Goal: Obtain resource: Download file/media

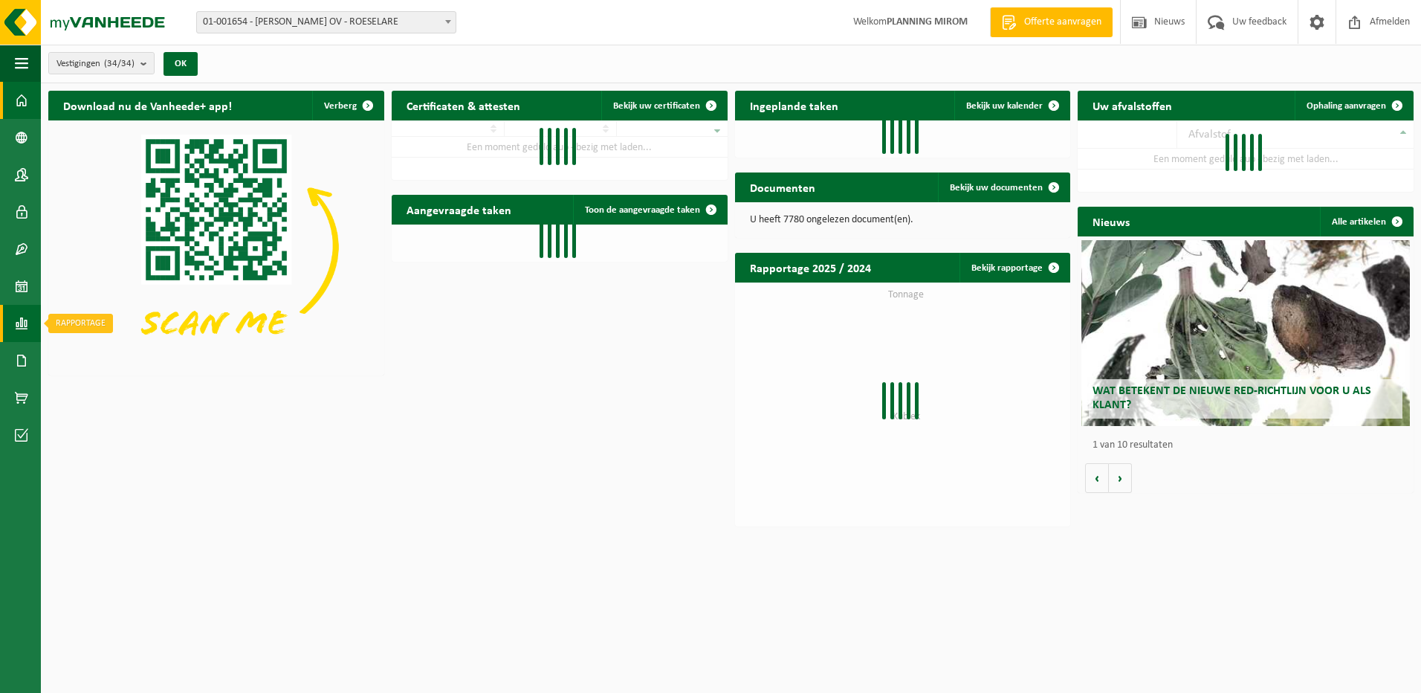
click at [22, 320] on span at bounding box center [21, 323] width 13 height 37
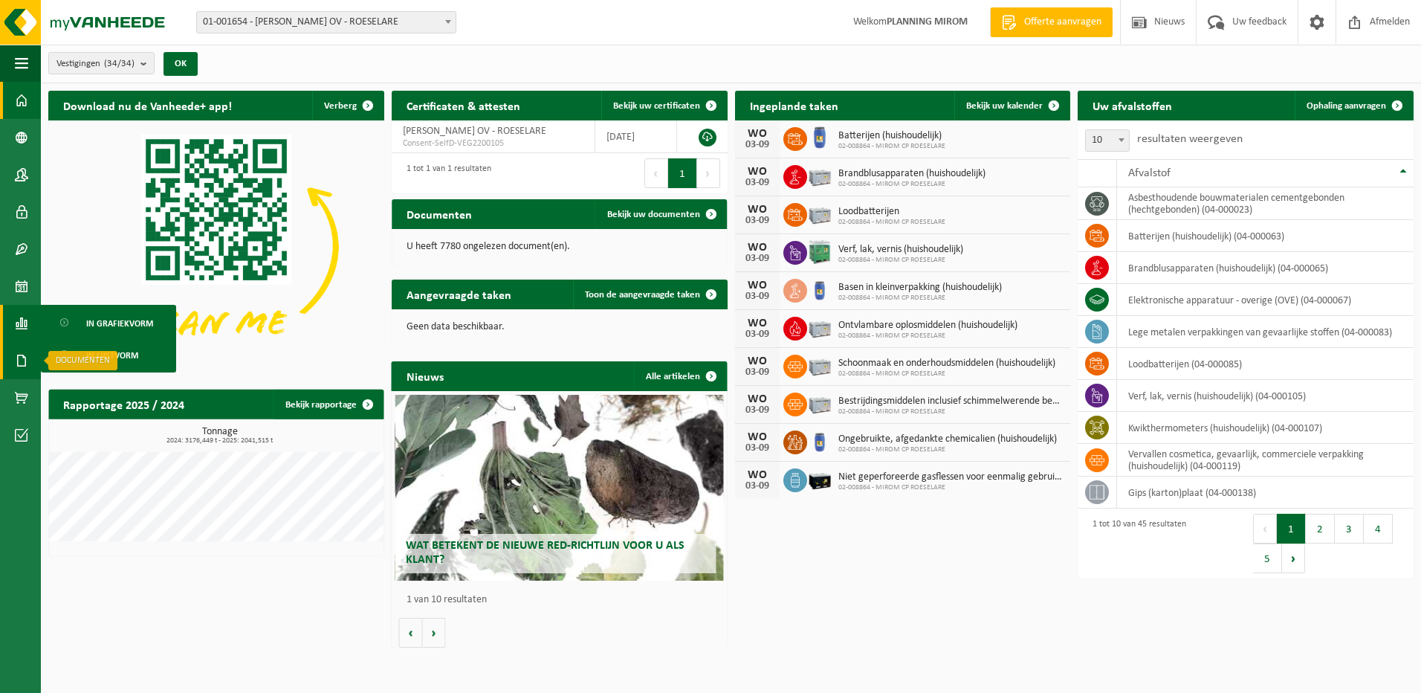
click at [27, 369] on span at bounding box center [21, 360] width 13 height 37
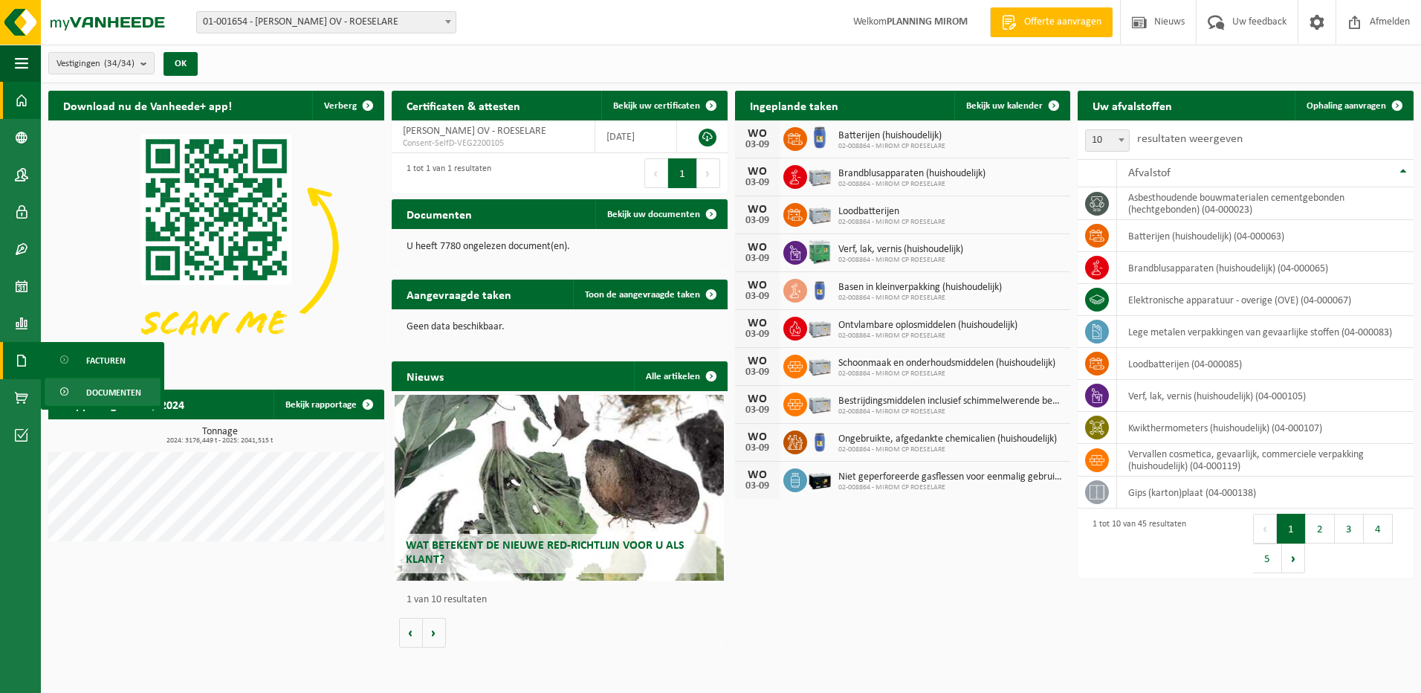
click at [117, 389] on span "Documenten" at bounding box center [113, 392] width 55 height 28
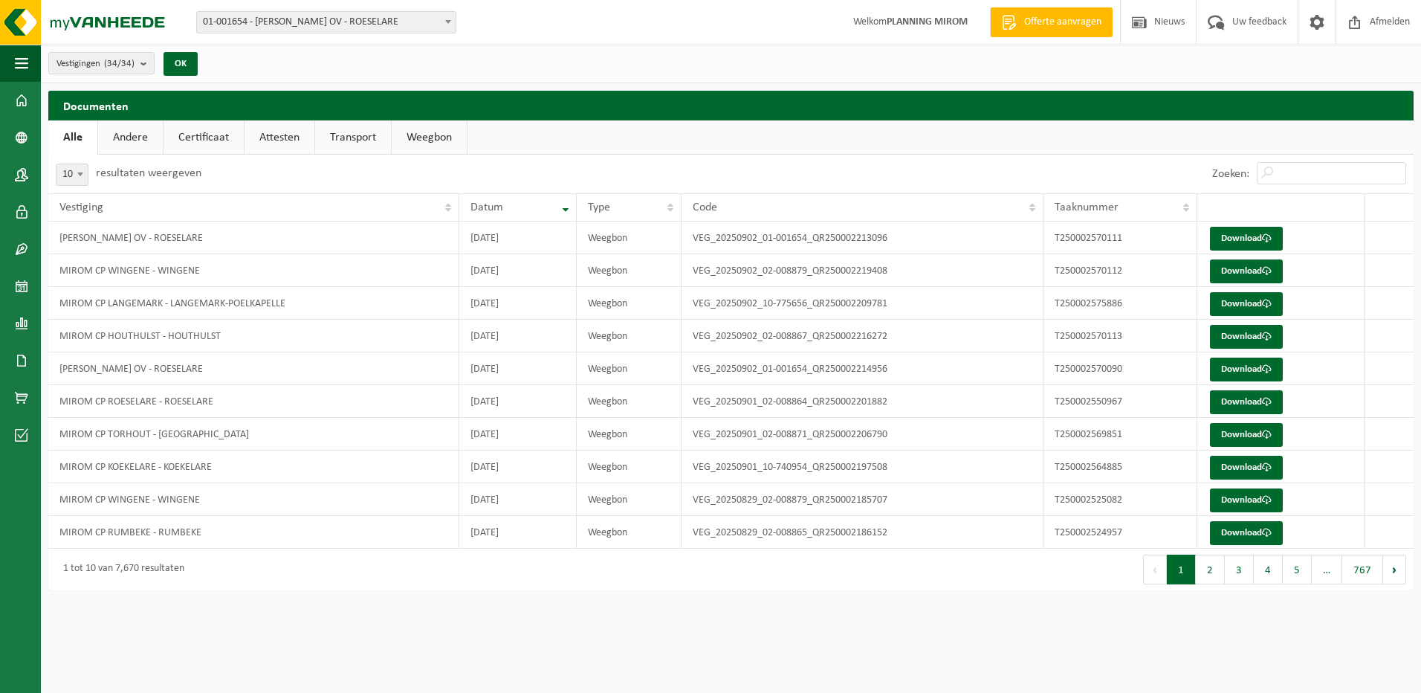
click at [441, 137] on link "Weegbon" at bounding box center [429, 137] width 75 height 34
click at [1217, 578] on button "2" at bounding box center [1210, 569] width 29 height 30
click at [1233, 577] on button "3" at bounding box center [1239, 569] width 29 height 30
click at [1261, 575] on button "4" at bounding box center [1268, 569] width 29 height 30
click at [1234, 568] on button "3" at bounding box center [1239, 569] width 29 height 30
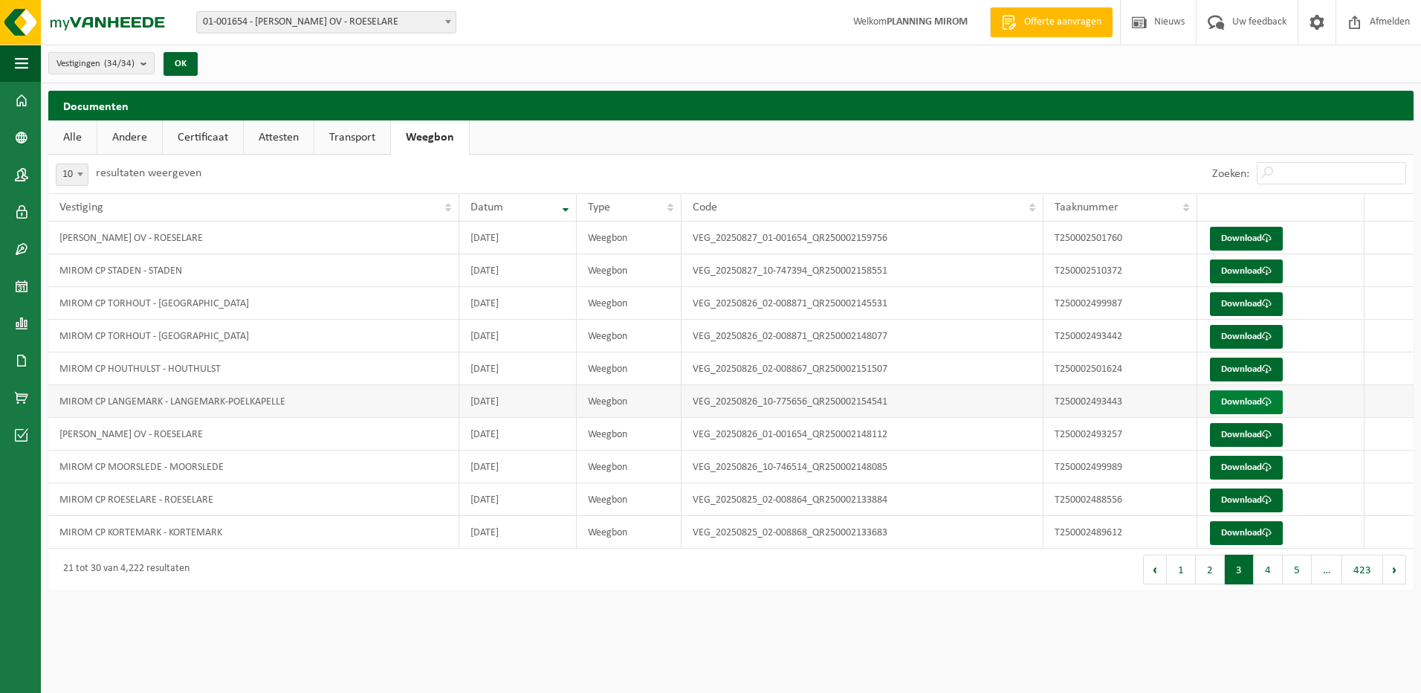
click at [1218, 406] on link "Download" at bounding box center [1246, 402] width 73 height 24
click at [1264, 339] on span at bounding box center [1267, 336] width 10 height 10
click at [1201, 574] on button "2" at bounding box center [1210, 569] width 29 height 30
click at [1246, 404] on link "Download" at bounding box center [1246, 402] width 73 height 24
click at [1240, 576] on button "3" at bounding box center [1239, 569] width 29 height 30
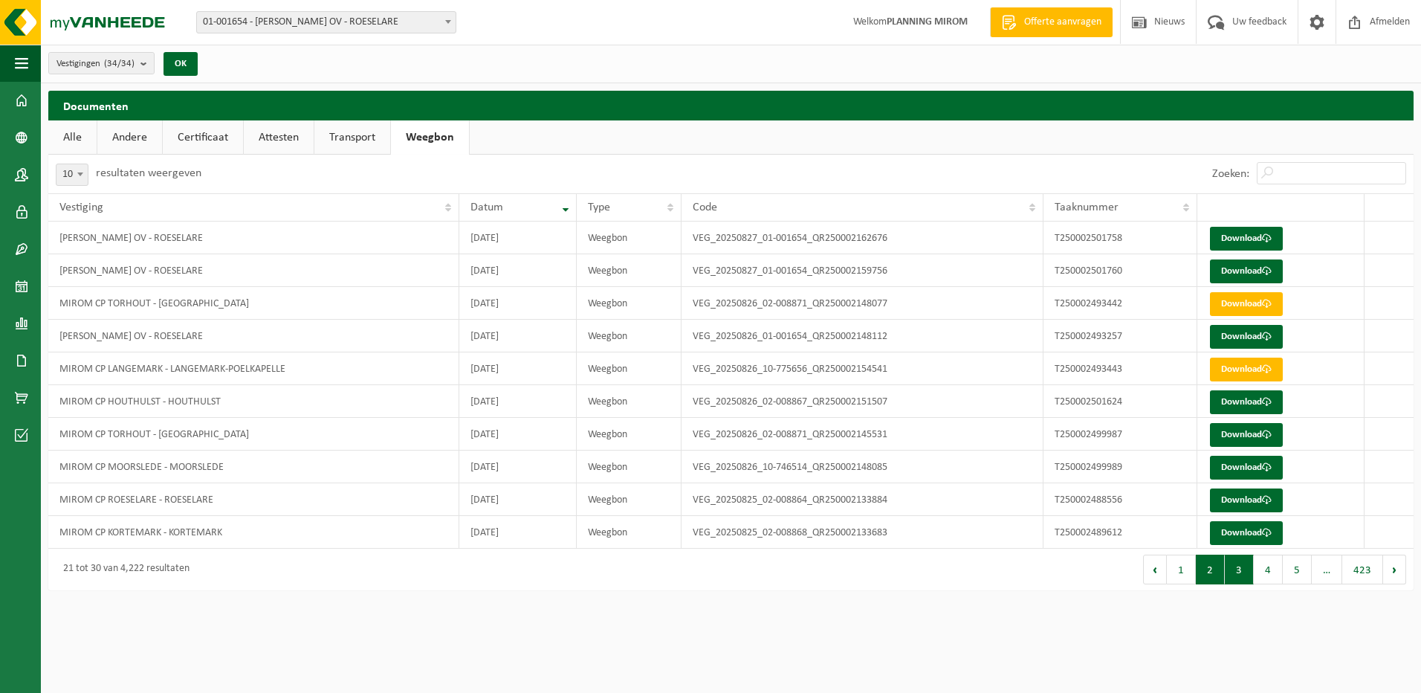
click at [1203, 569] on button "2" at bounding box center [1210, 569] width 29 height 30
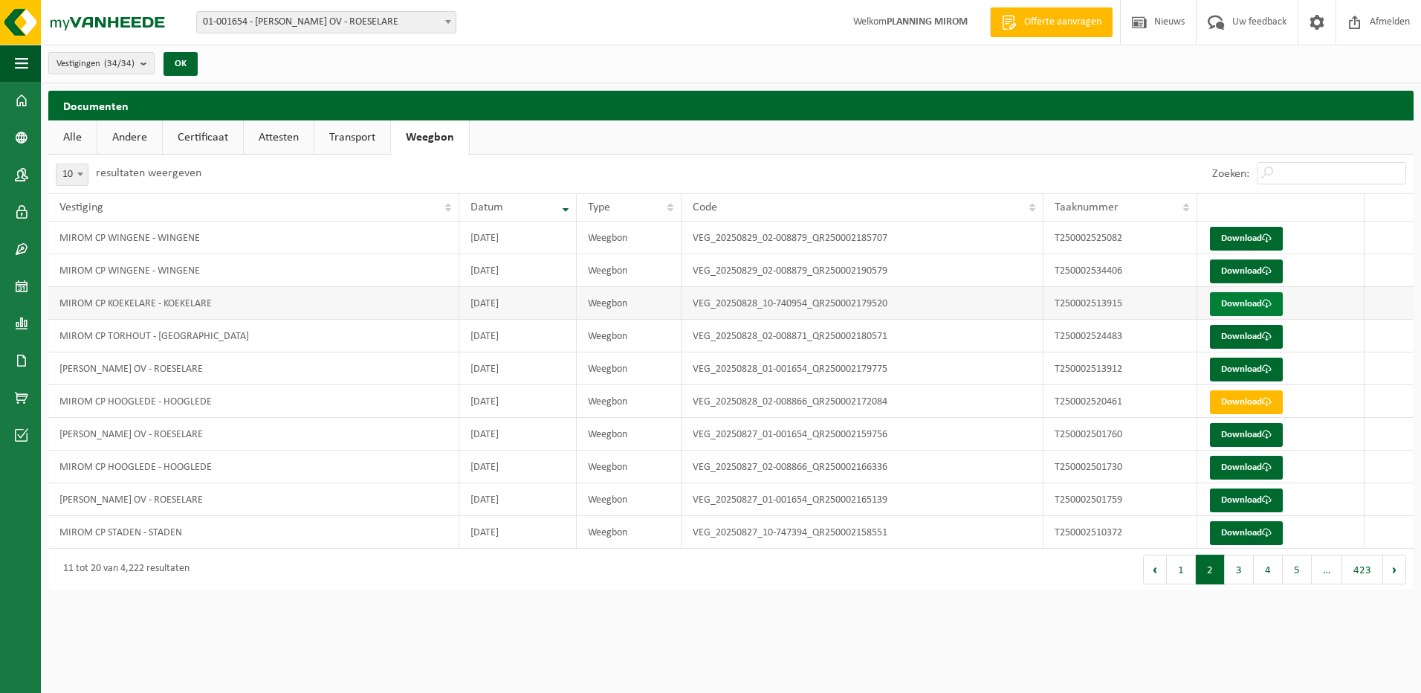
click at [1257, 304] on link "Download" at bounding box center [1246, 304] width 73 height 24
click at [1253, 274] on link "Download" at bounding box center [1246, 271] width 73 height 24
click at [1259, 234] on link "Download" at bounding box center [1246, 239] width 73 height 24
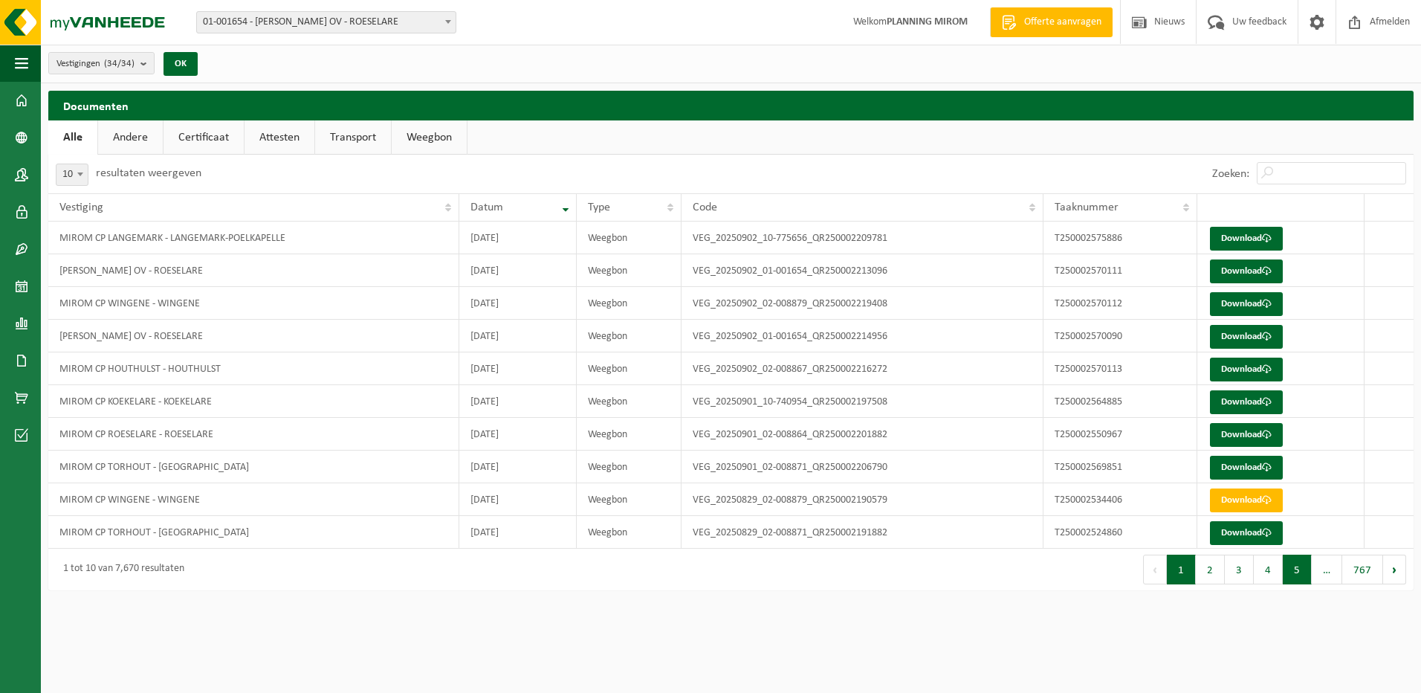
click at [1291, 571] on button "5" at bounding box center [1297, 569] width 29 height 30
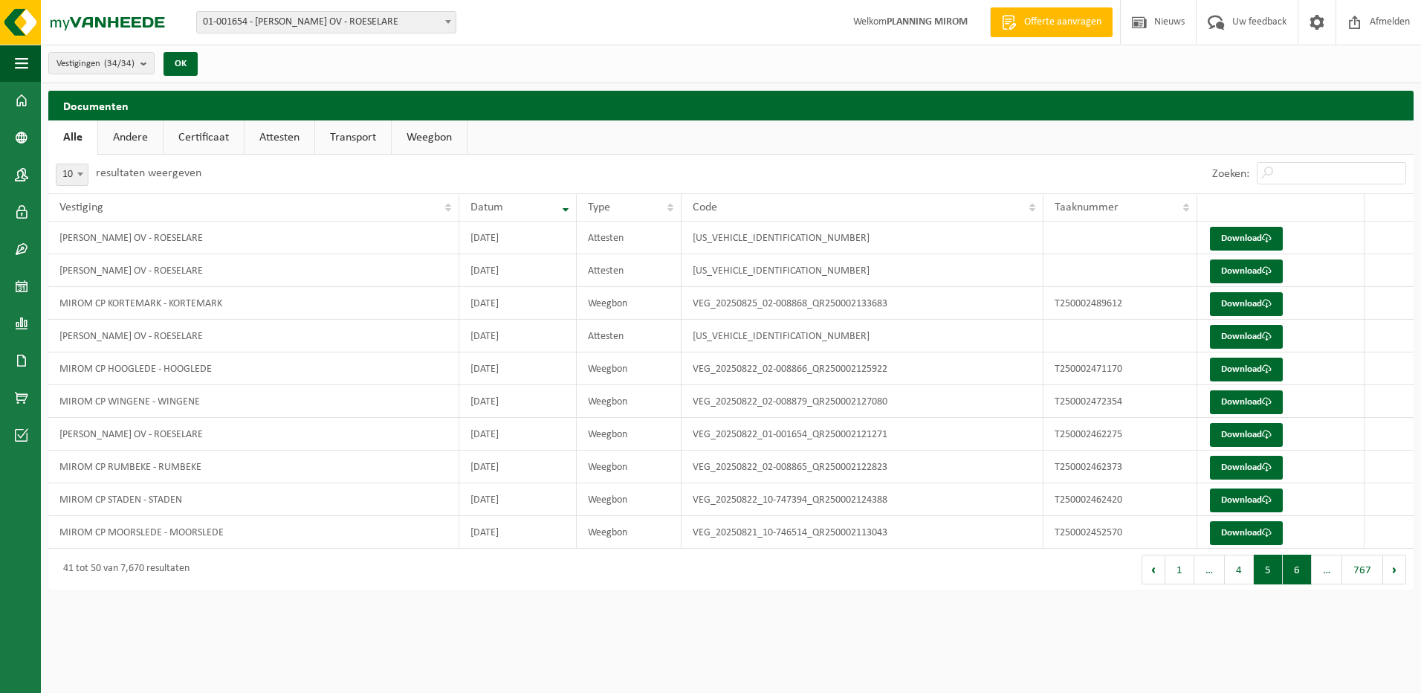
click at [1295, 572] on button "6" at bounding box center [1297, 569] width 29 height 30
click at [1295, 572] on button "7" at bounding box center [1297, 569] width 29 height 30
click at [1295, 572] on button "8" at bounding box center [1297, 569] width 29 height 30
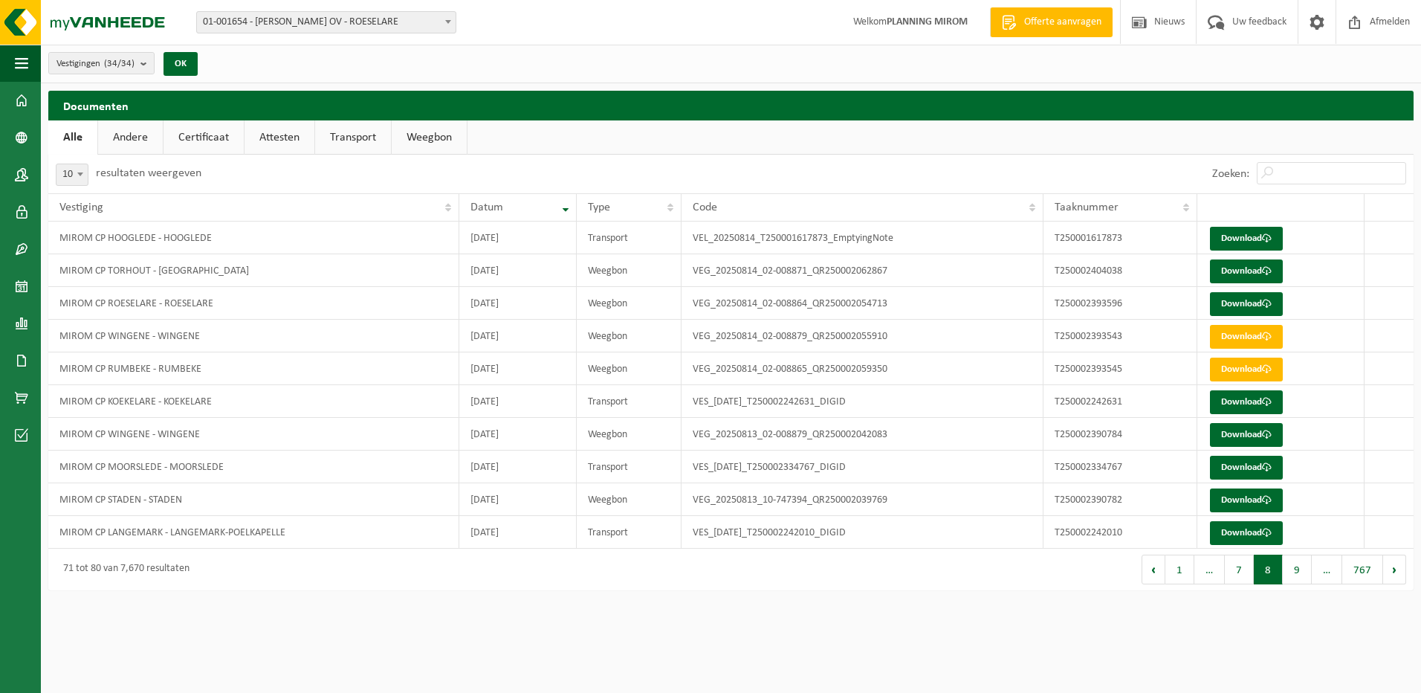
click at [1295, 572] on button "9" at bounding box center [1297, 569] width 29 height 30
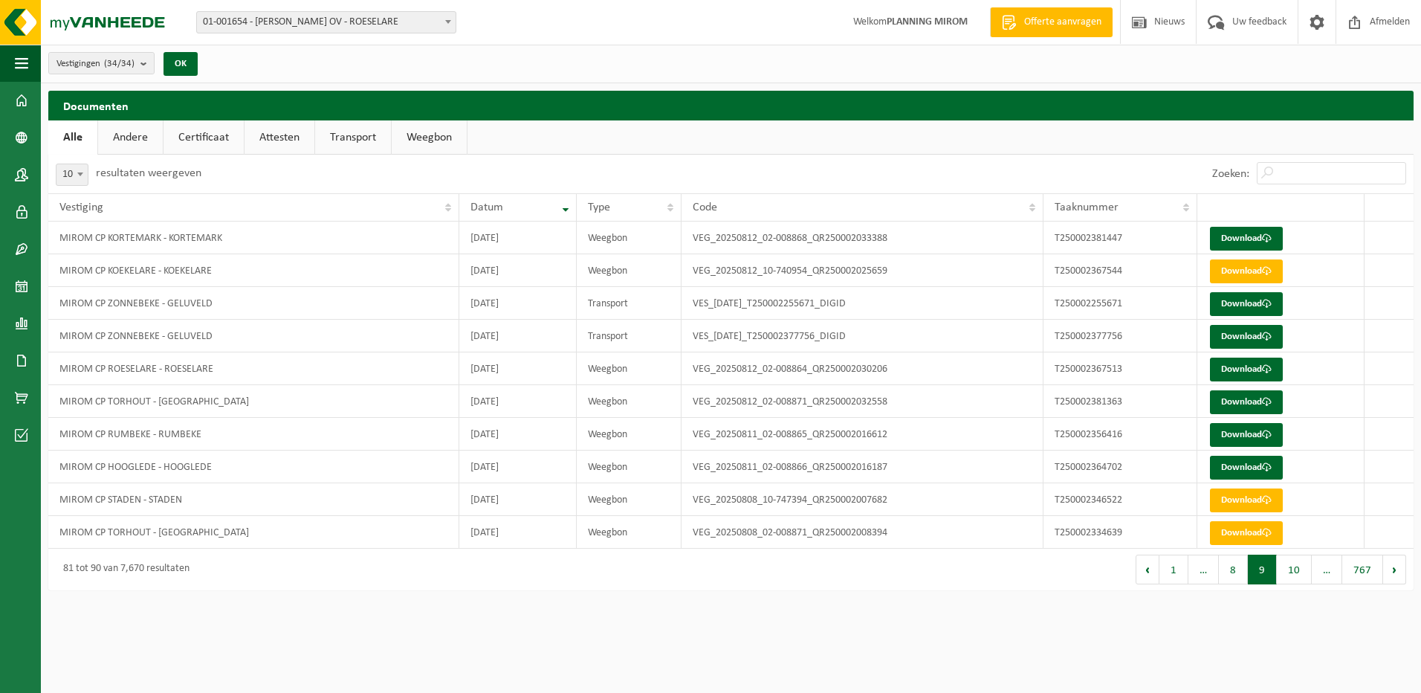
click at [1295, 572] on button "10" at bounding box center [1294, 569] width 35 height 30
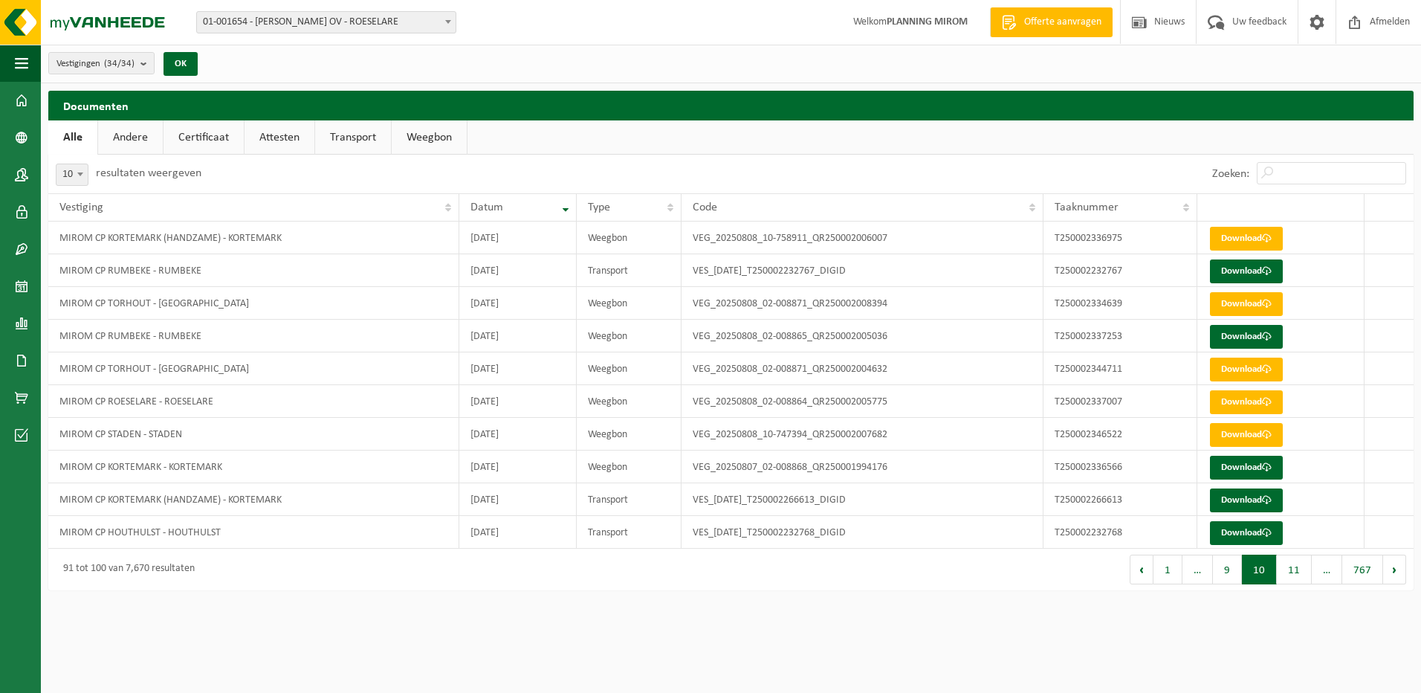
click at [1295, 572] on button "11" at bounding box center [1294, 569] width 35 height 30
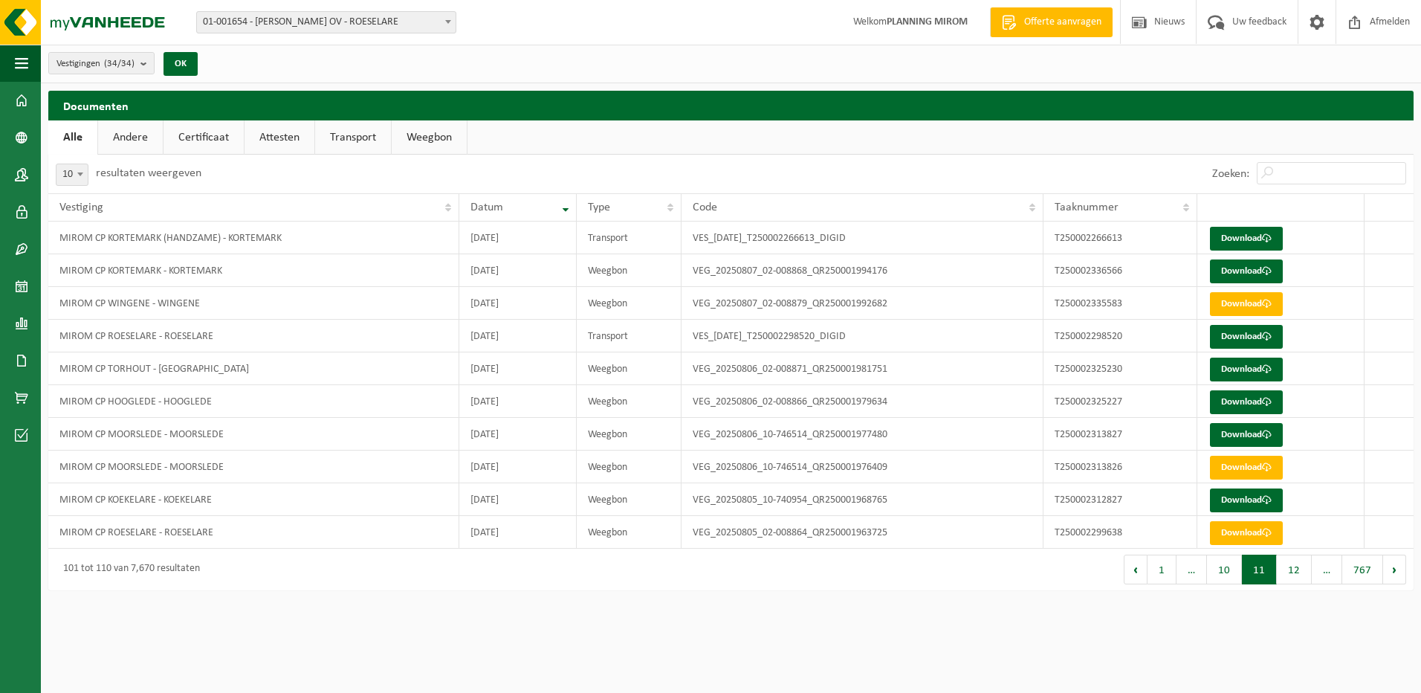
click at [320, 18] on span "01-001654 - [PERSON_NAME] OV - ROESELARE" at bounding box center [326, 22] width 259 height 21
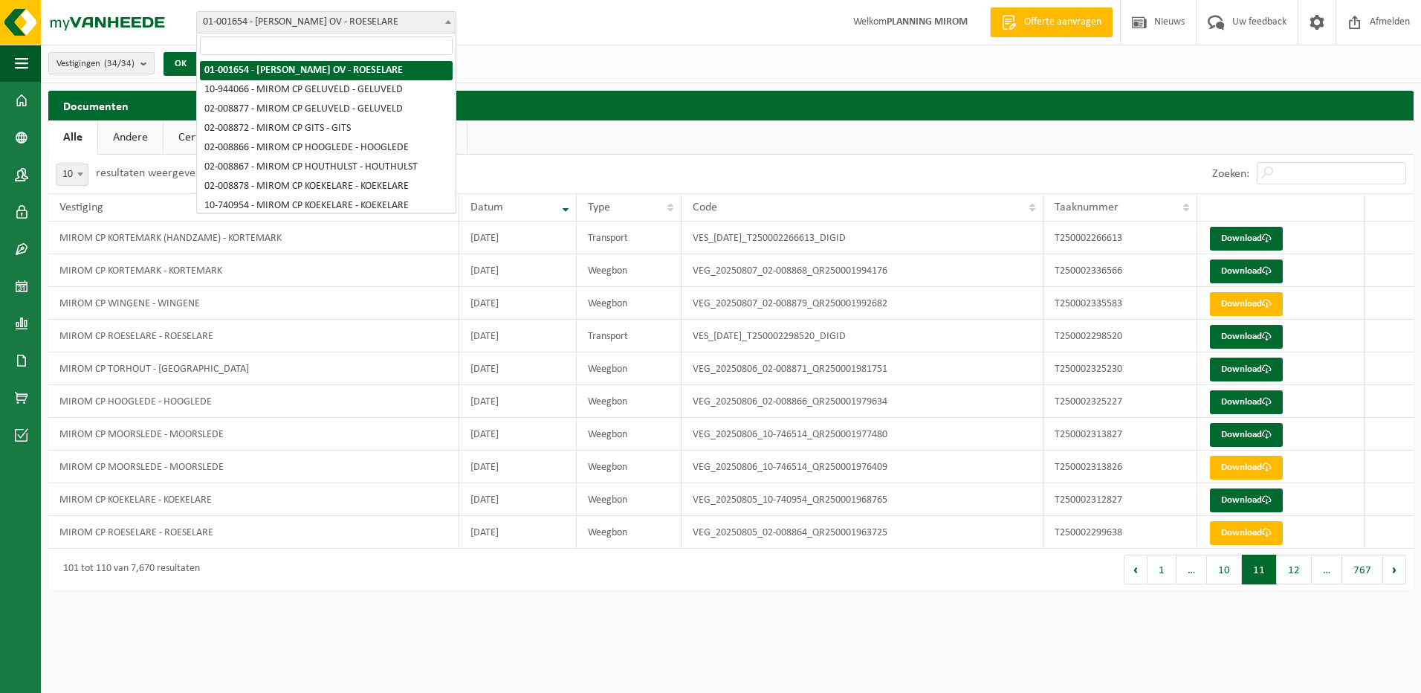
click at [320, 19] on span "01-001654 - [PERSON_NAME] OV - ROESELARE" at bounding box center [326, 22] width 259 height 21
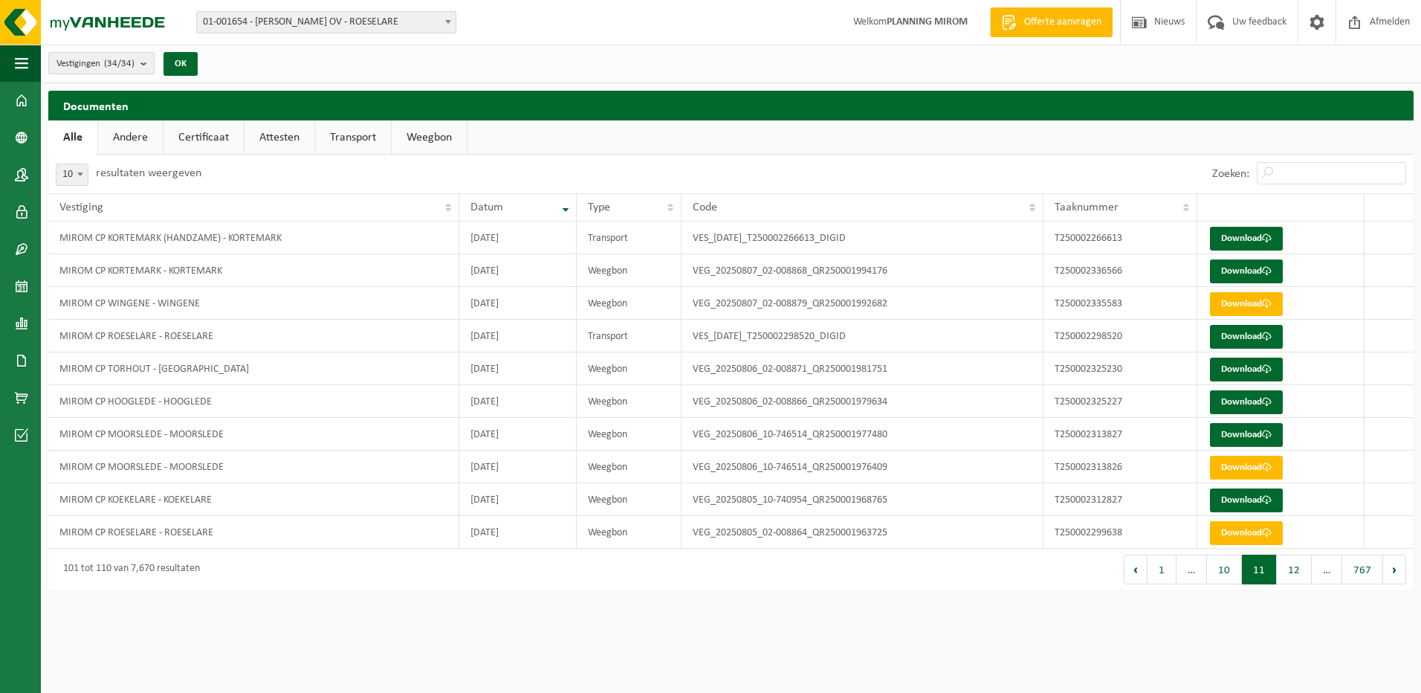
click at [117, 66] on count "(34/34)" at bounding box center [119, 64] width 30 height 10
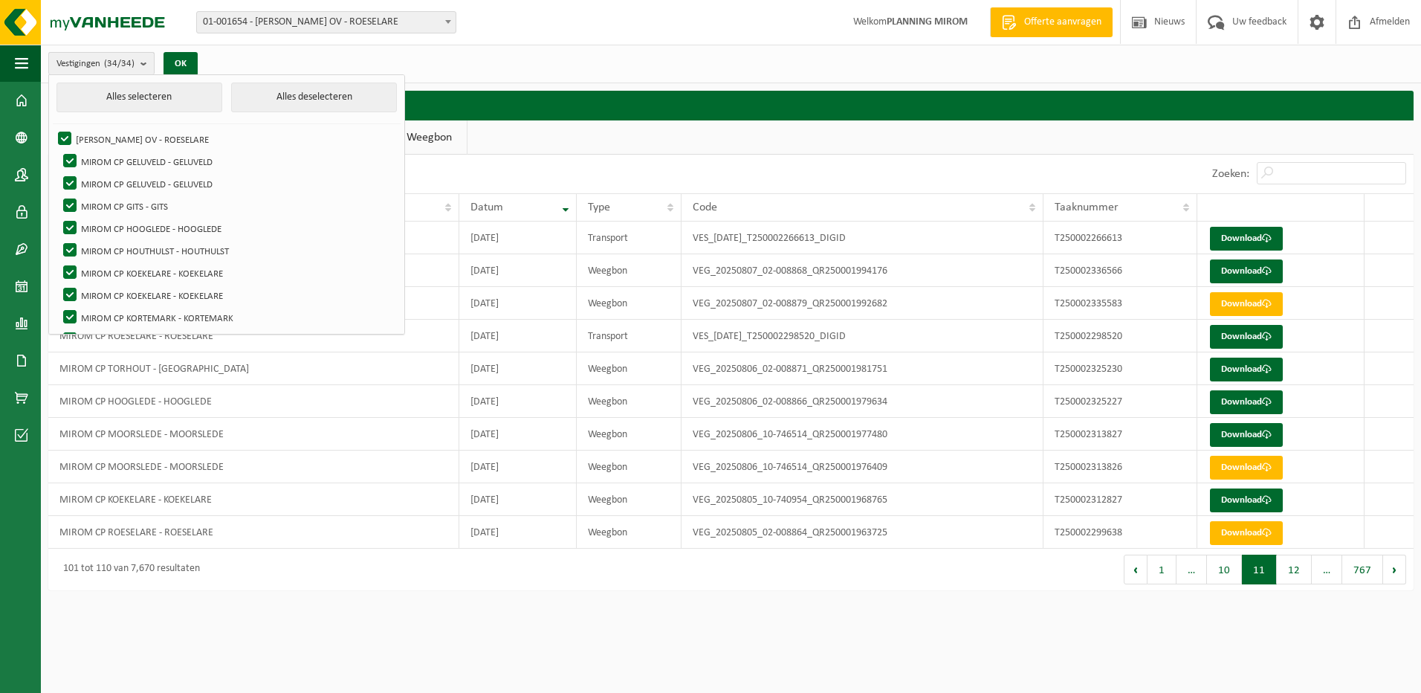
click at [117, 66] on count "(34/34)" at bounding box center [119, 64] width 30 height 10
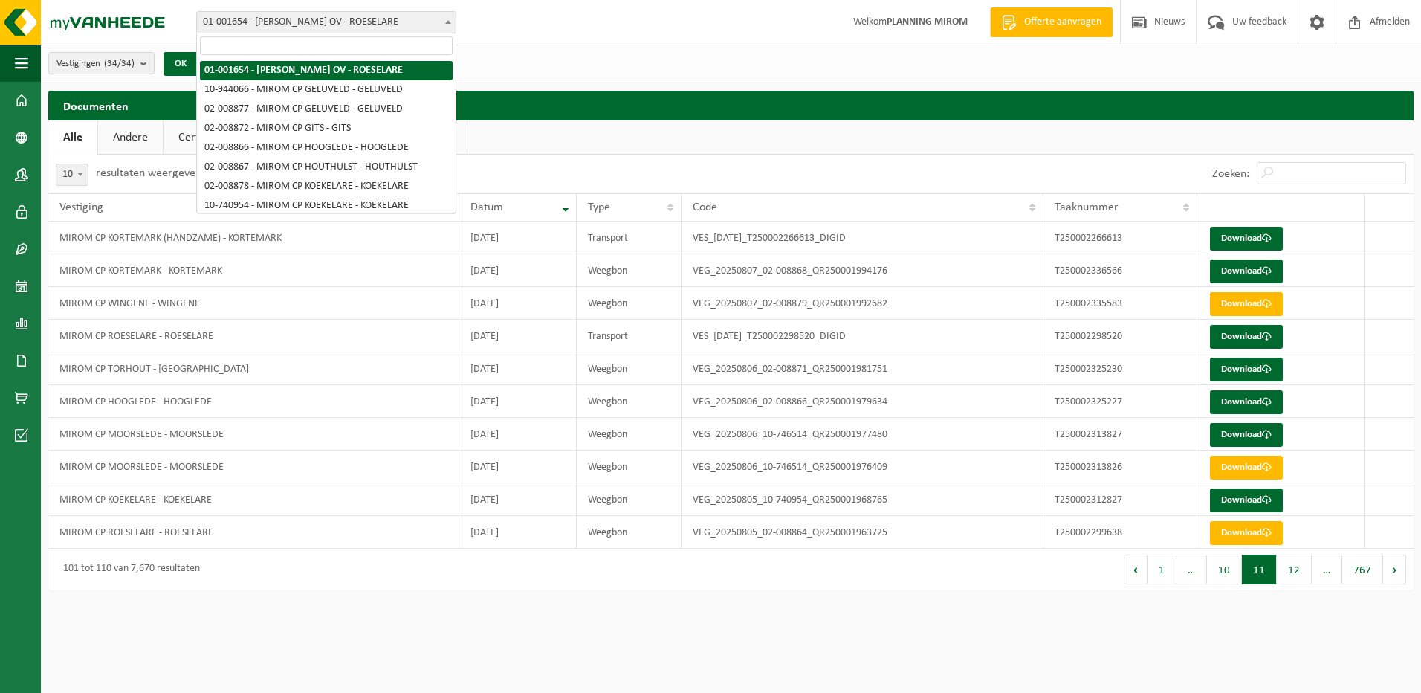
click at [277, 25] on span "01-001654 - [PERSON_NAME] OV - ROESELARE" at bounding box center [326, 22] width 259 height 21
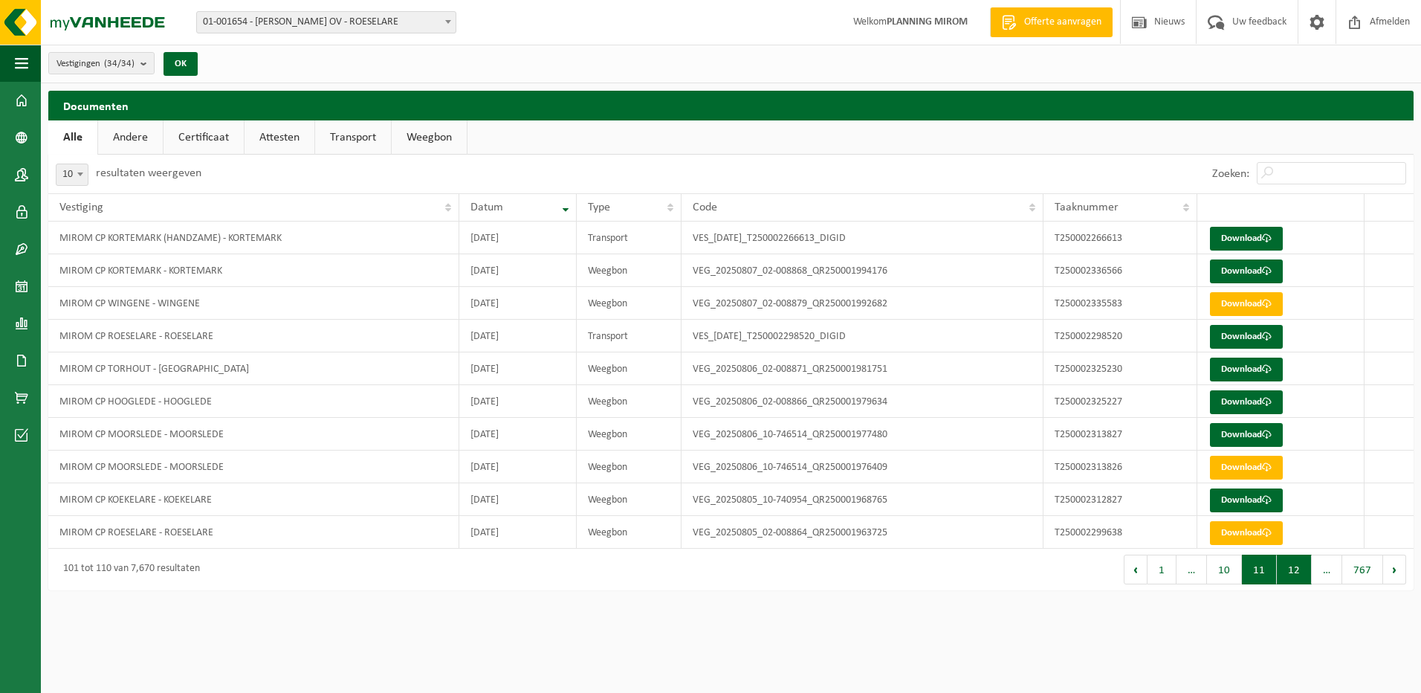
click at [1298, 579] on button "12" at bounding box center [1294, 569] width 35 height 30
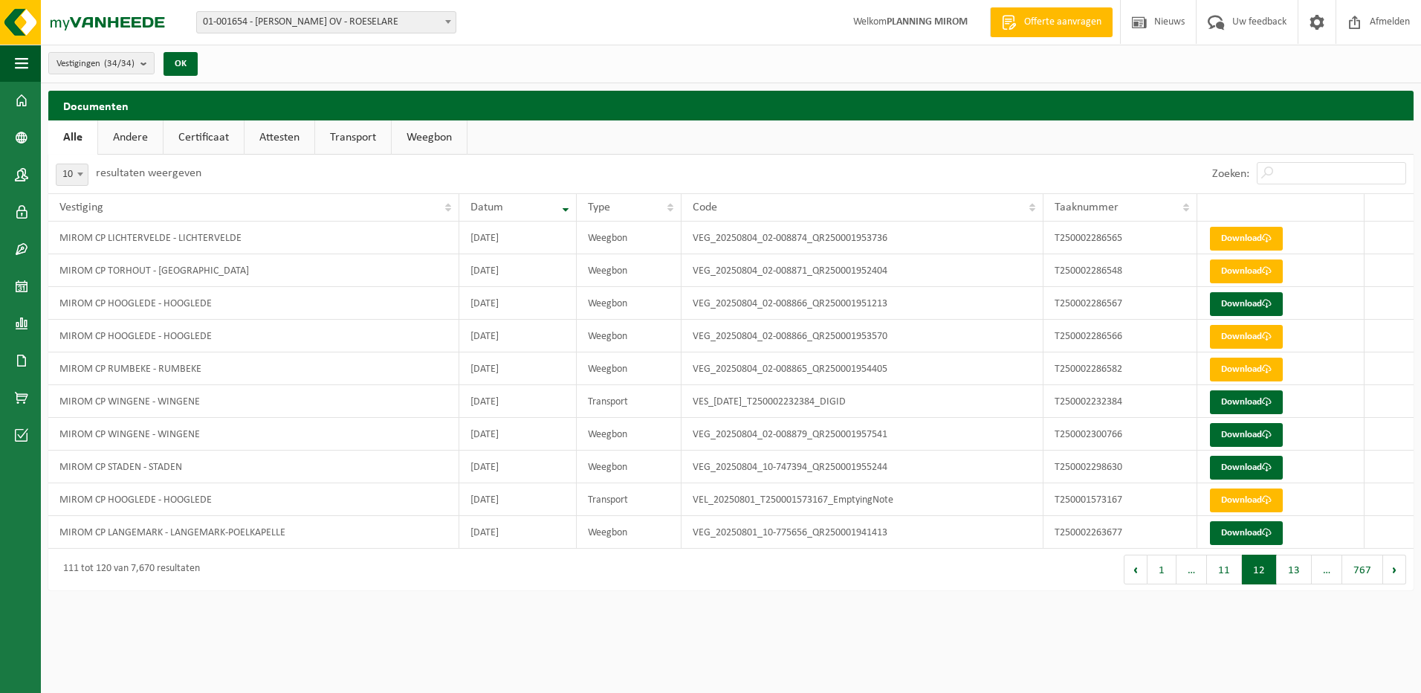
click at [1298, 579] on button "13" at bounding box center [1294, 569] width 35 height 30
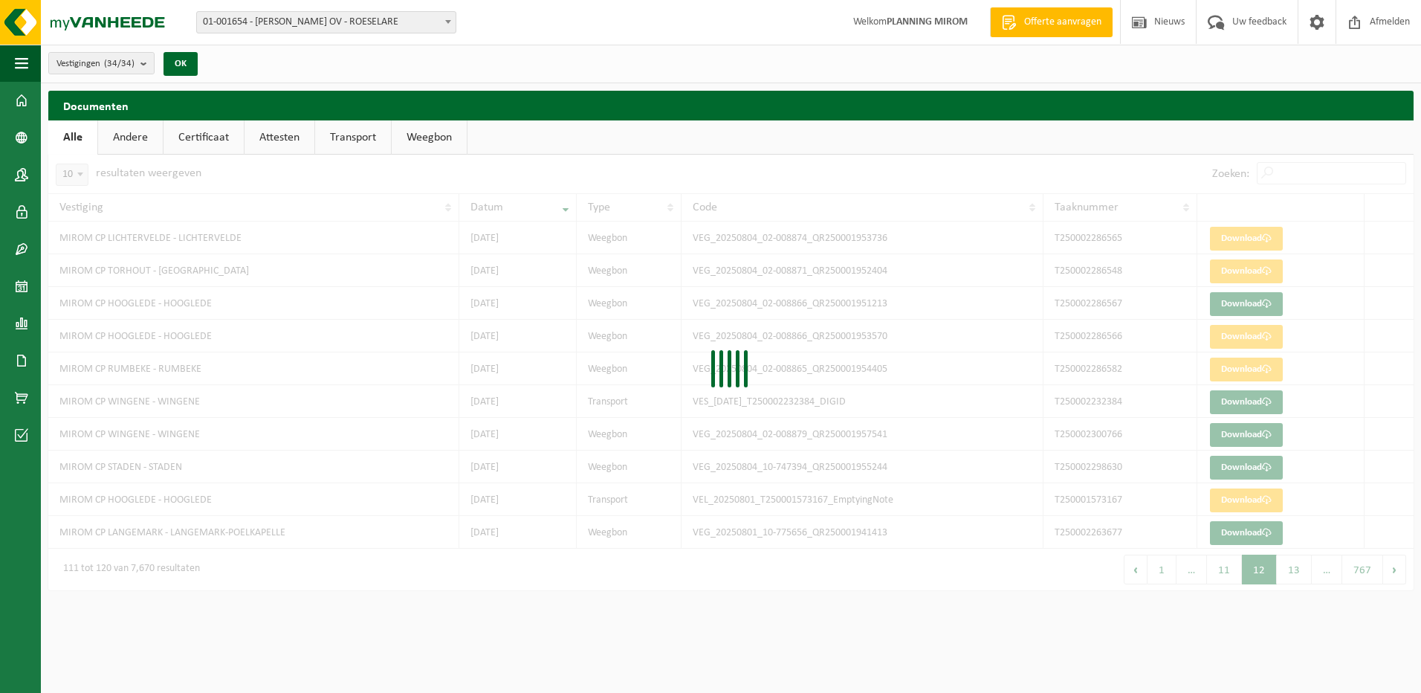
click at [1298, 579] on div "10 25 50 100 10 resultaten weergeven Zoeken: Vestiging Datum Type Code Taaknumm…" at bounding box center [730, 373] width 1365 height 436
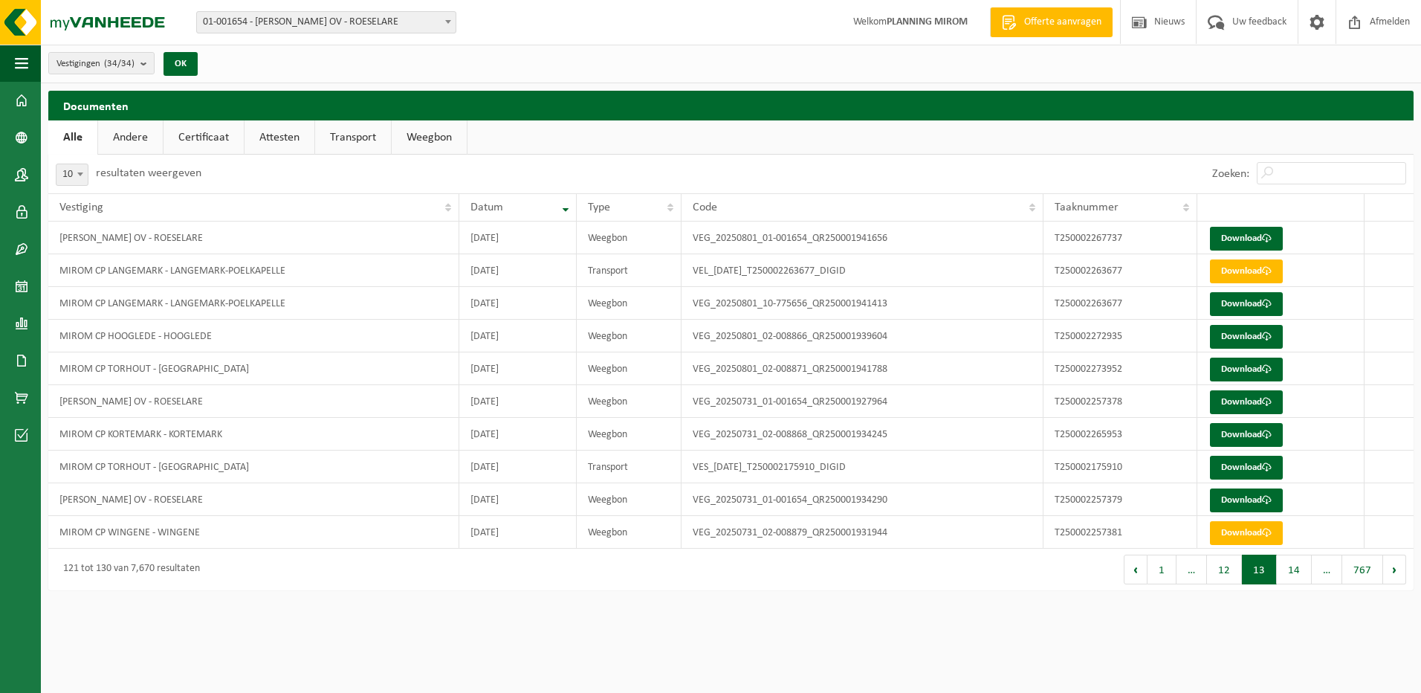
click at [1298, 579] on button "14" at bounding box center [1294, 569] width 35 height 30
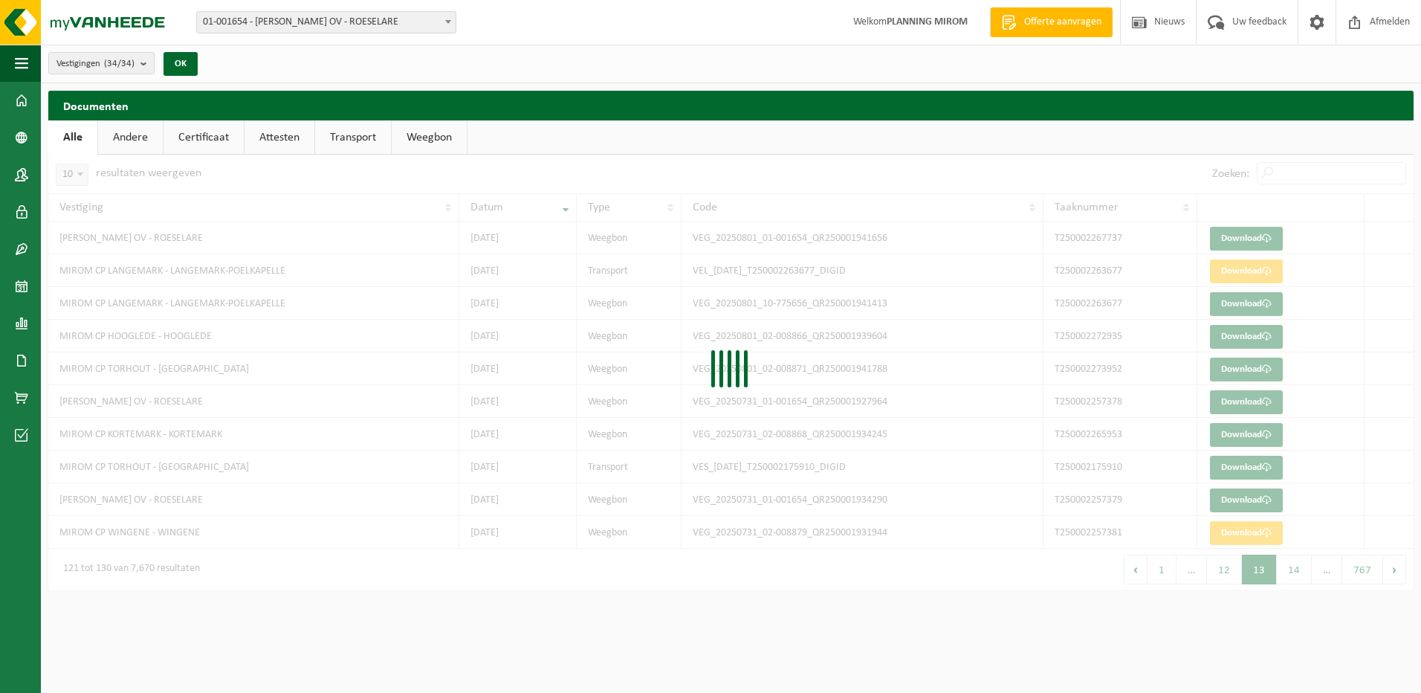
click at [1298, 579] on div at bounding box center [730, 373] width 1365 height 436
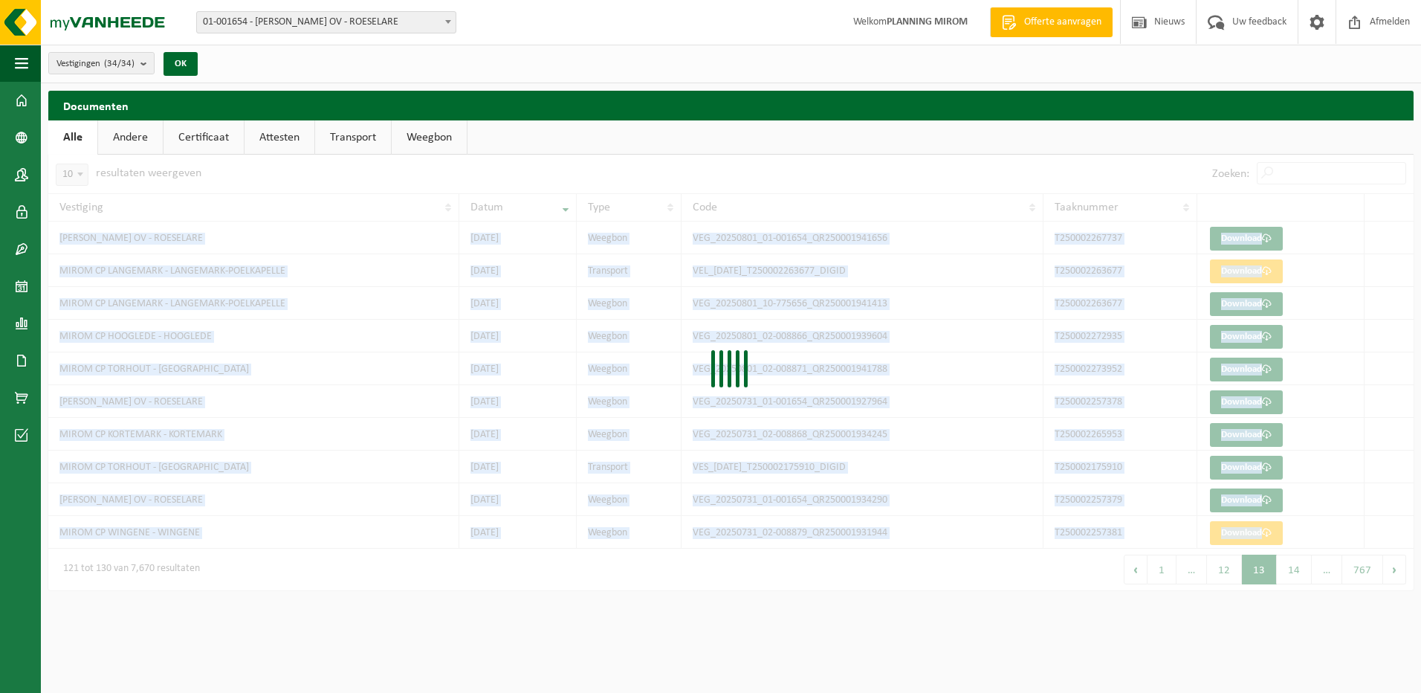
click at [1298, 579] on div at bounding box center [730, 373] width 1365 height 436
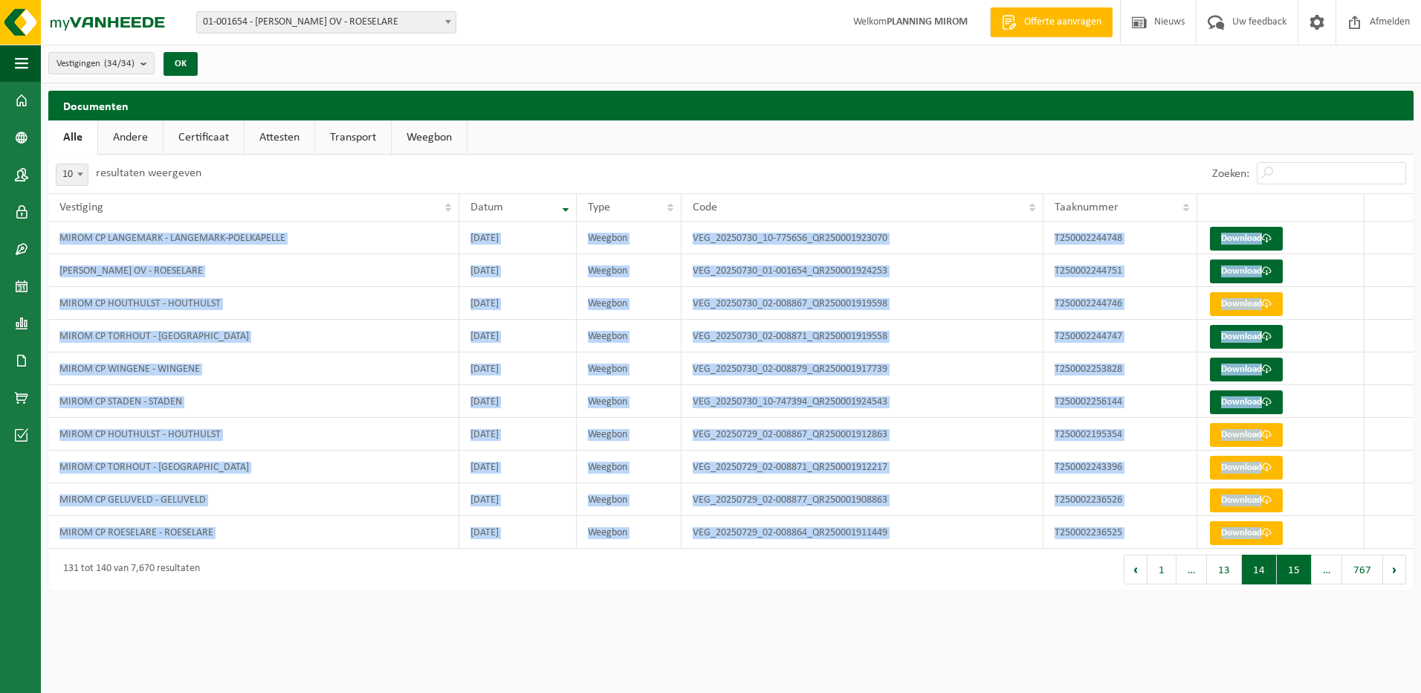
click at [1298, 579] on button "15" at bounding box center [1294, 569] width 35 height 30
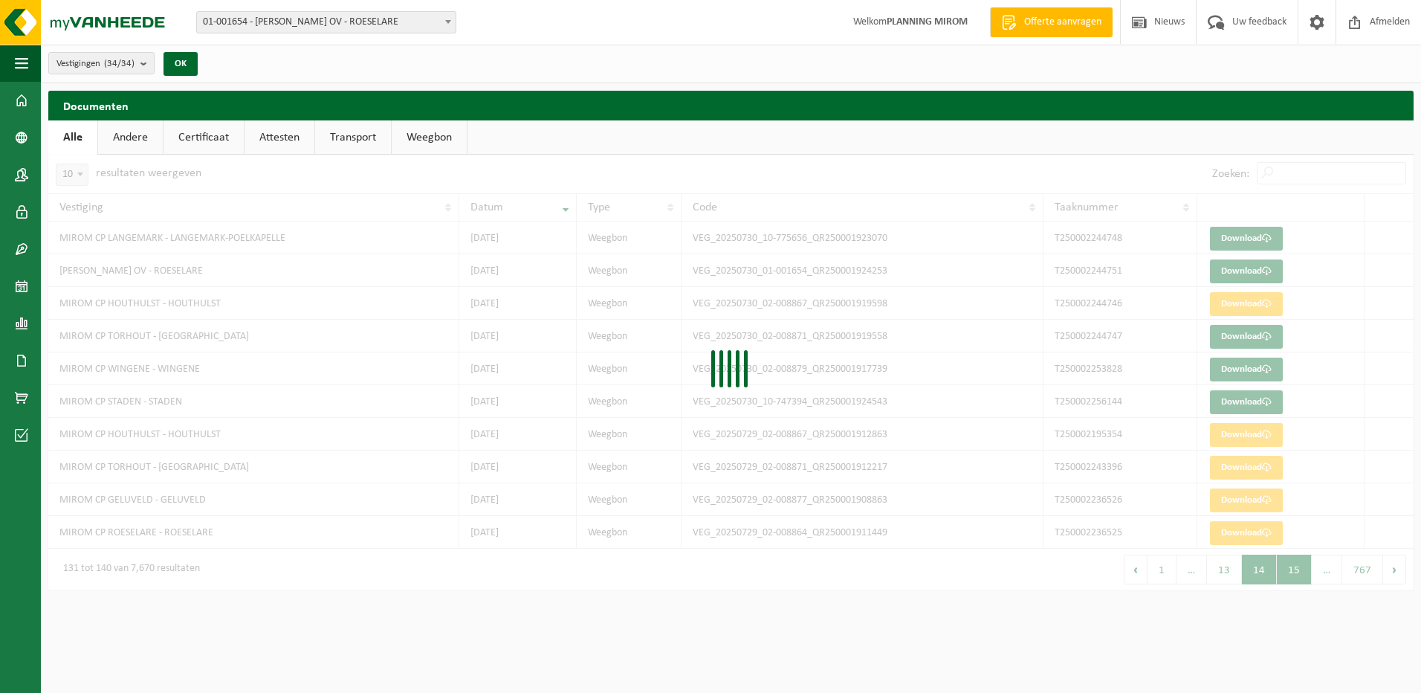
click at [1298, 579] on div at bounding box center [730, 373] width 1365 height 436
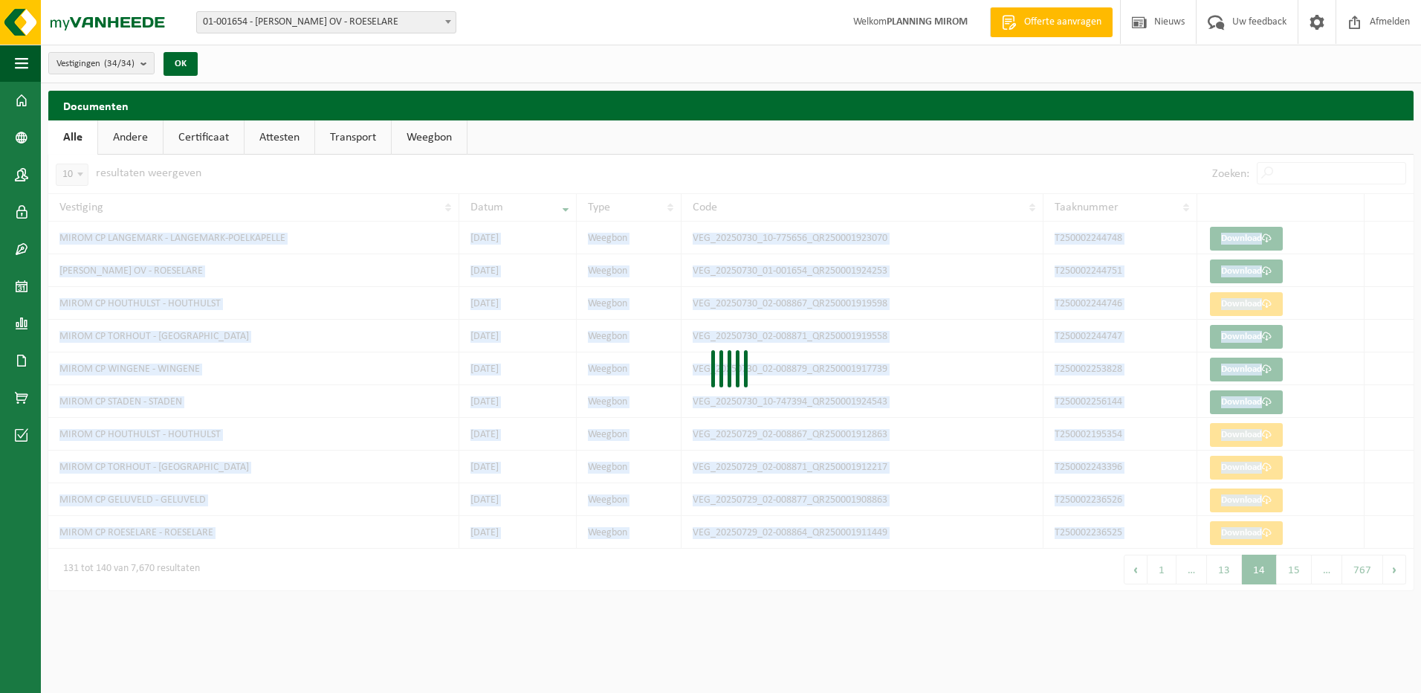
click at [1298, 579] on div at bounding box center [730, 373] width 1365 height 436
click at [1298, 579] on div "10 25 50 100 10 resultaten weergeven Zoeken: Vestiging Datum Type Code Taaknumm…" at bounding box center [730, 373] width 1365 height 436
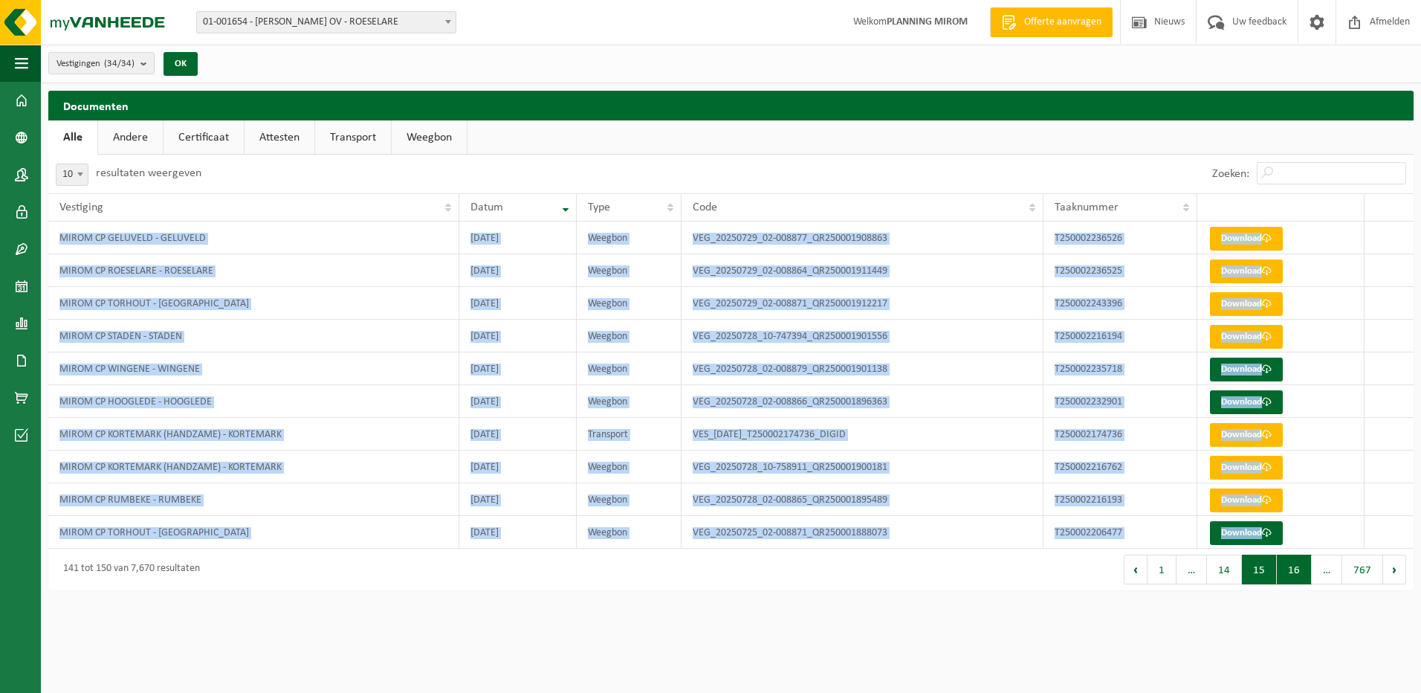
click at [1298, 579] on button "16" at bounding box center [1294, 569] width 35 height 30
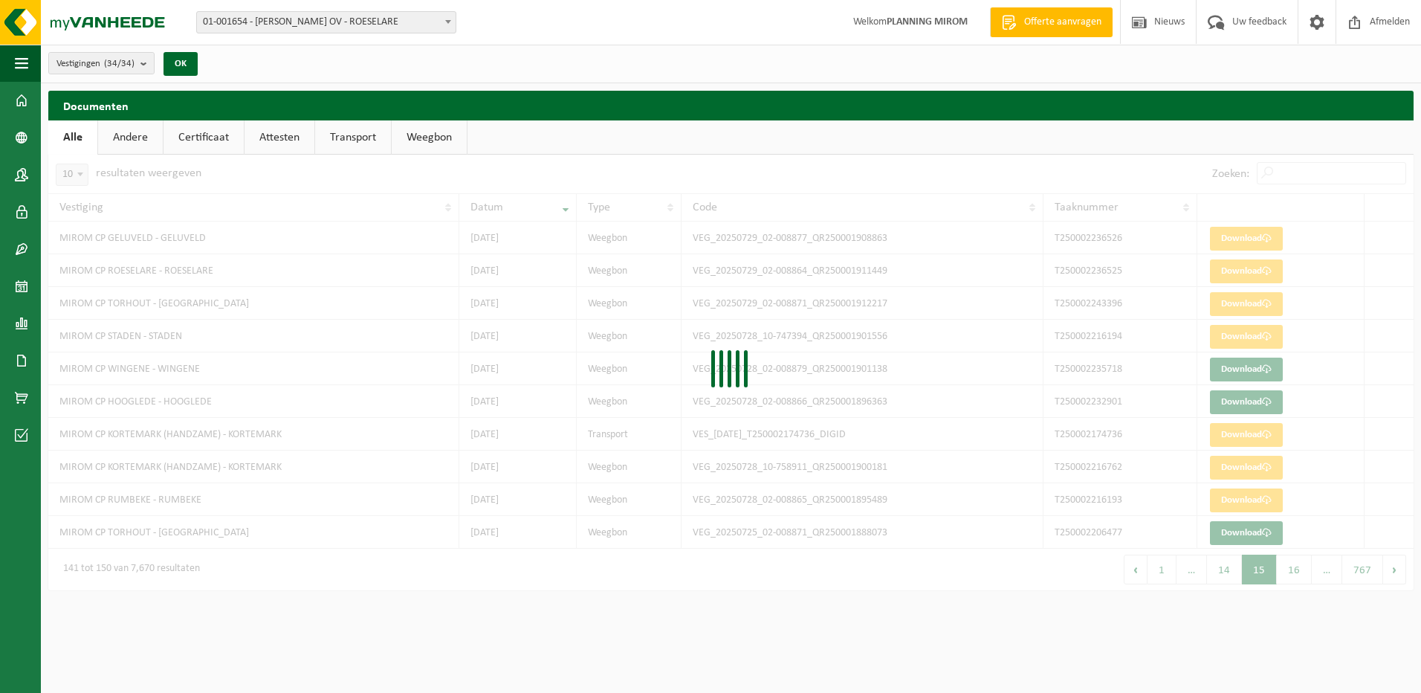
click at [1297, 579] on div at bounding box center [730, 373] width 1365 height 436
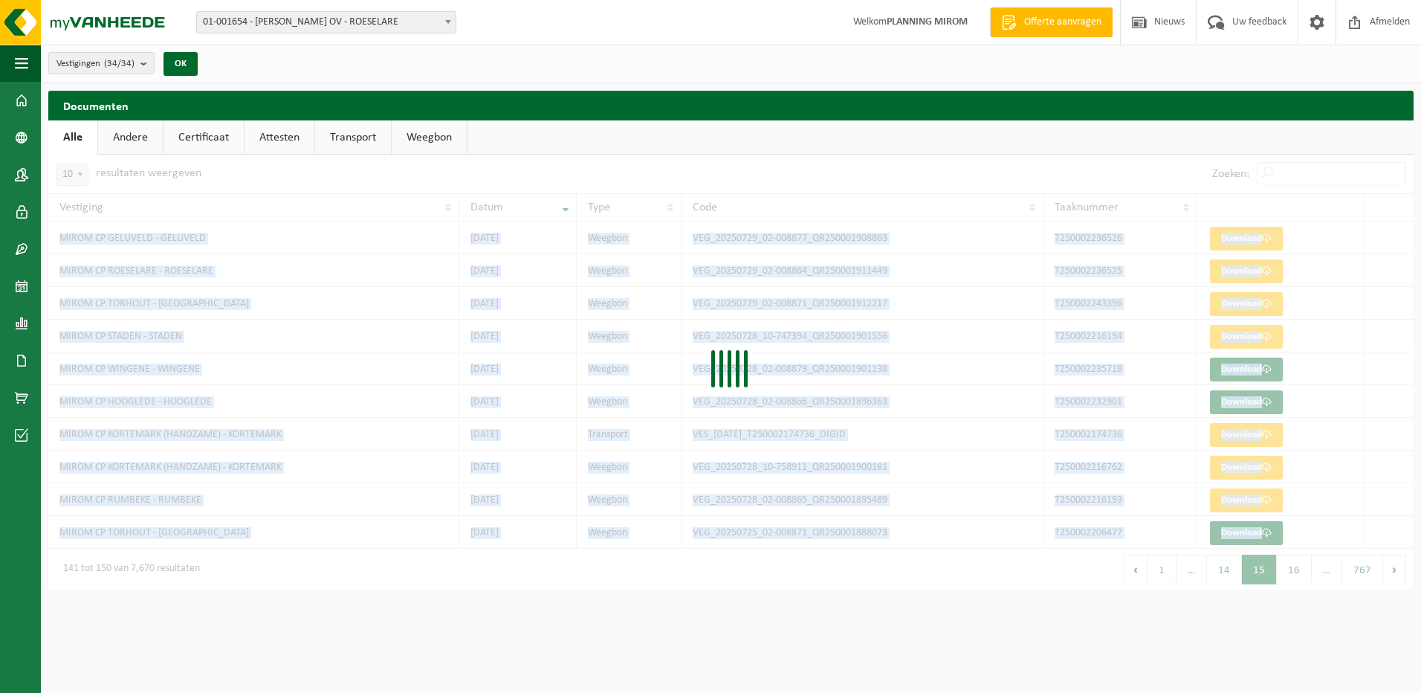
click at [1297, 579] on div at bounding box center [730, 373] width 1365 height 436
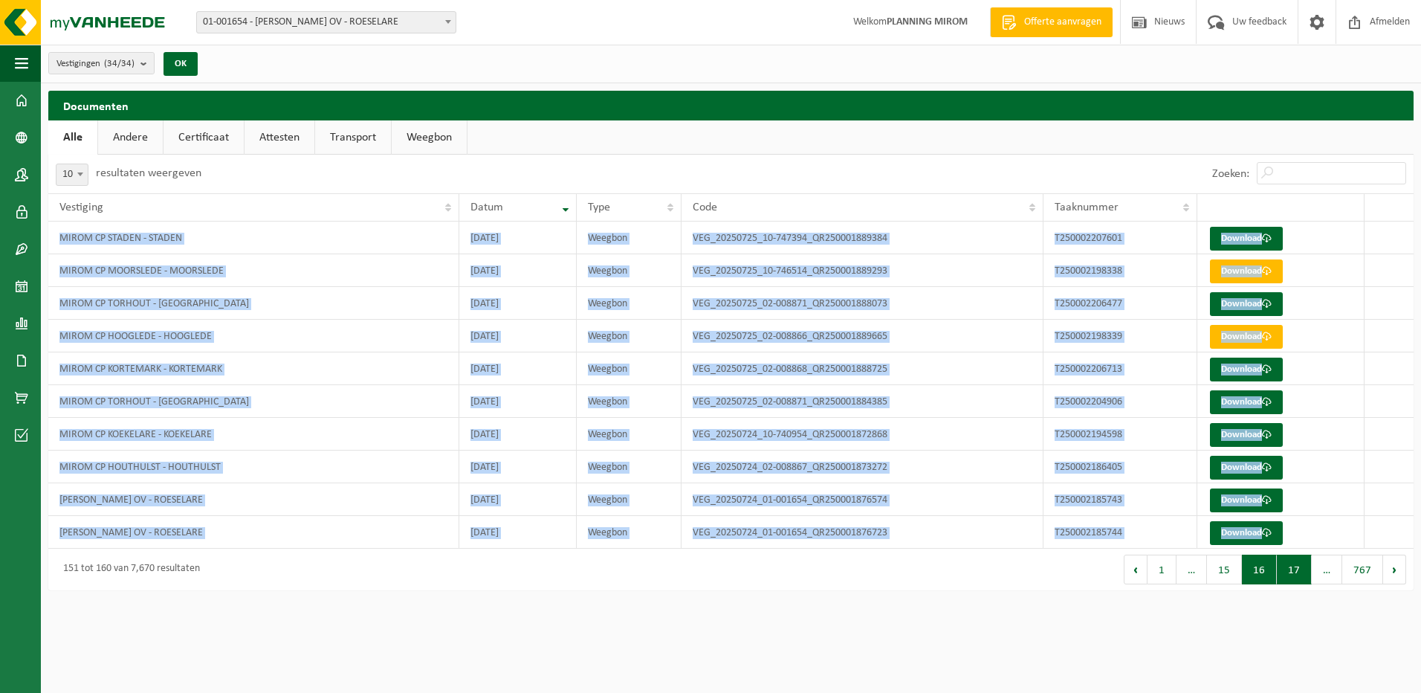
click at [1297, 579] on button "17" at bounding box center [1294, 569] width 35 height 30
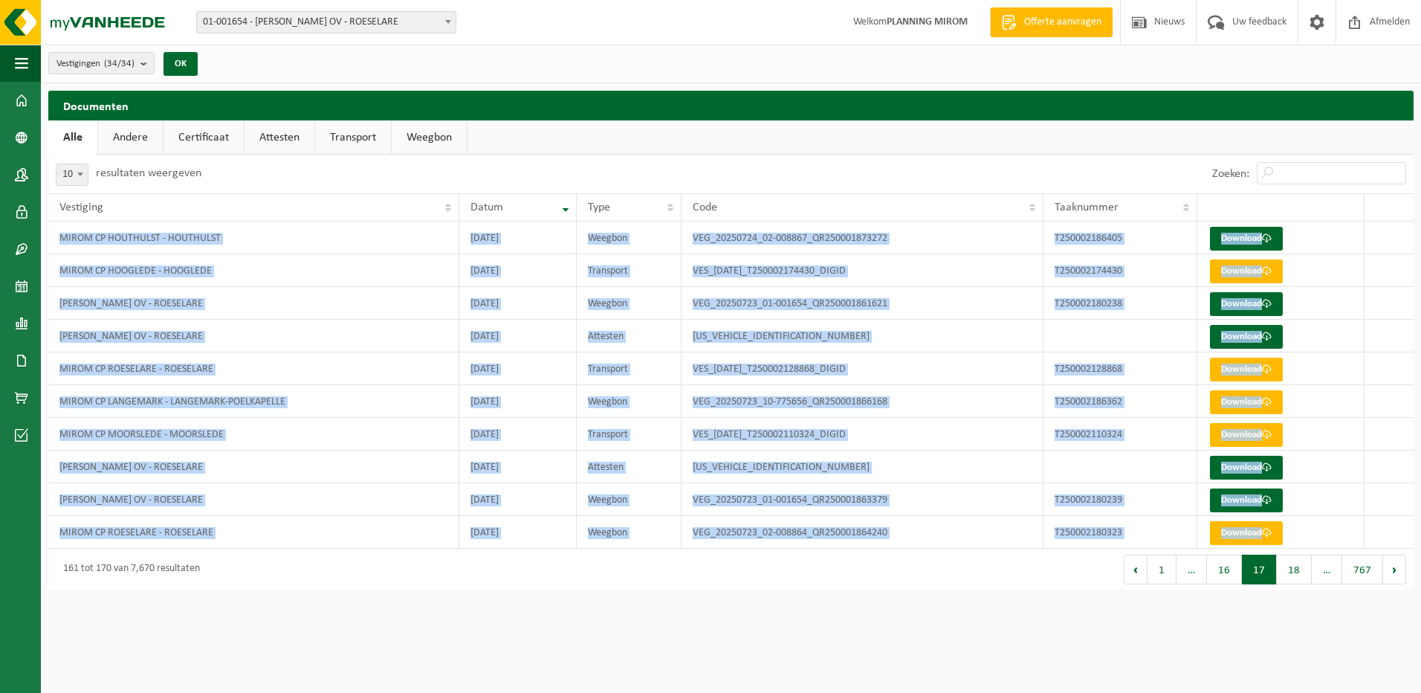
click at [1297, 579] on button "18" at bounding box center [1294, 569] width 35 height 30
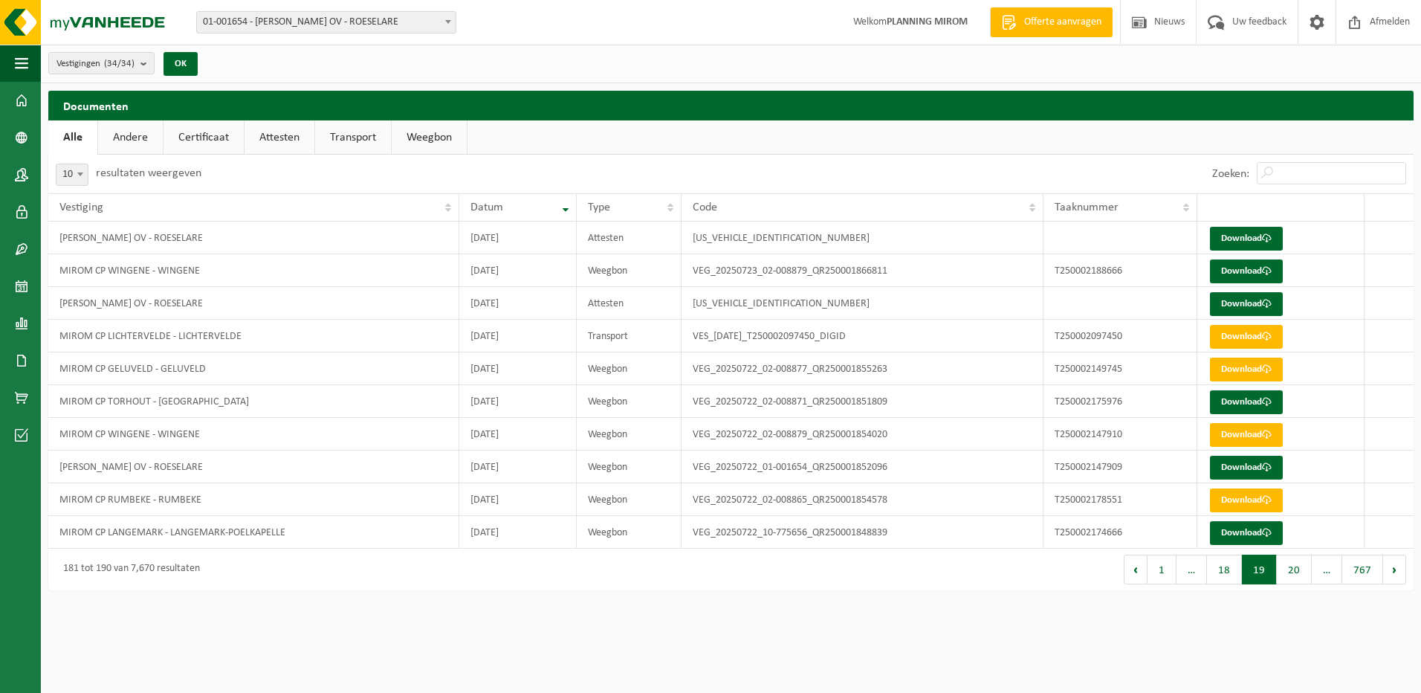
click at [1297, 578] on div "10 25 50 100 10 resultaten weergeven Zoeken: Vestiging Datum Type Code Taaknumm…" at bounding box center [730, 373] width 1365 height 436
click at [143, 64] on b "submit" at bounding box center [146, 63] width 13 height 21
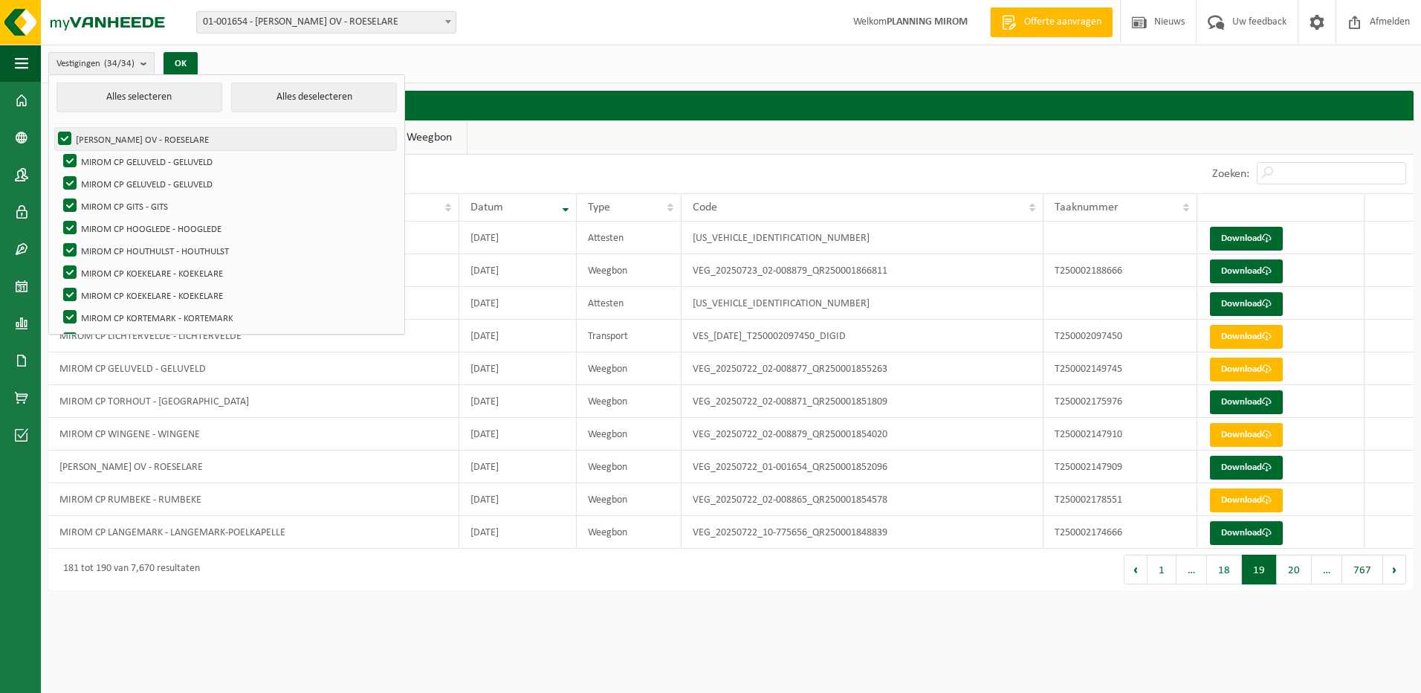
click at [129, 143] on label "[PERSON_NAME] OV - ROESELARE" at bounding box center [225, 139] width 341 height 22
click at [53, 128] on input "[PERSON_NAME] OV - ROESELARE" at bounding box center [52, 127] width 1 height 1
checkbox input "false"
click at [335, 103] on button "Alles deselecteren" at bounding box center [314, 97] width 166 height 30
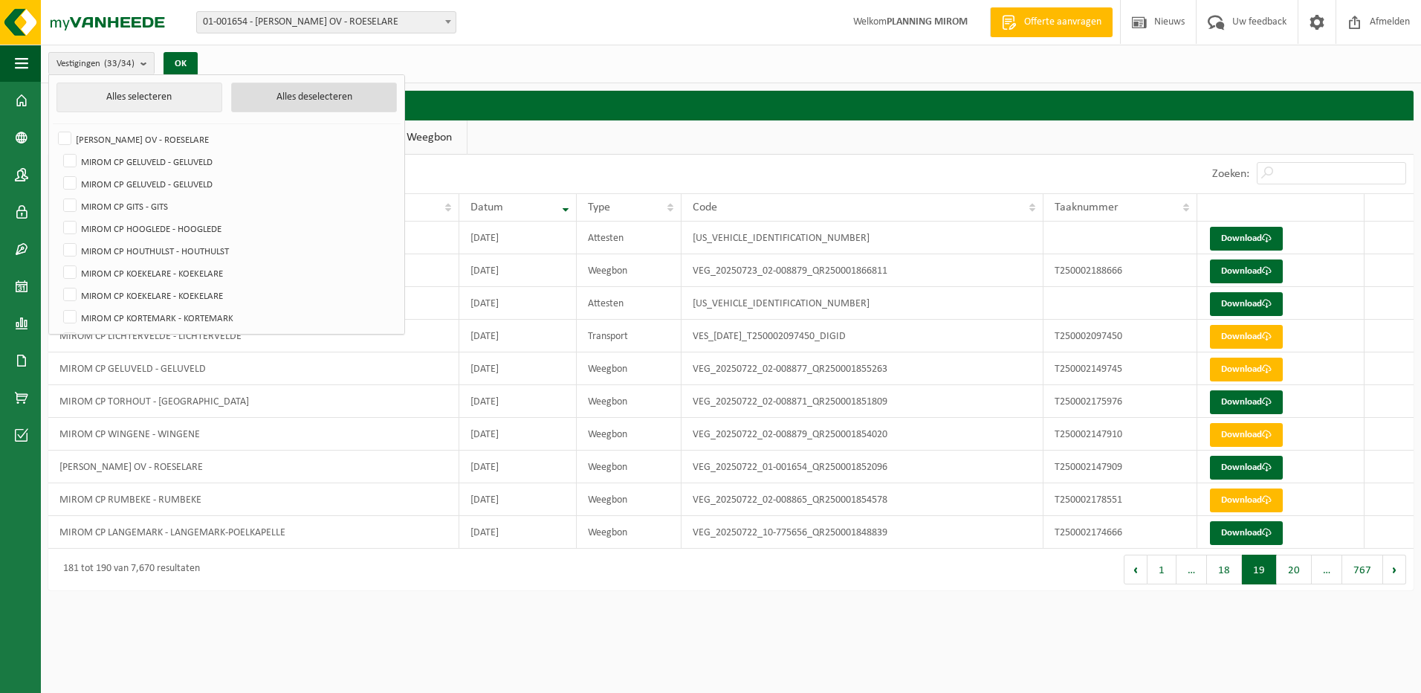
checkbox input "false"
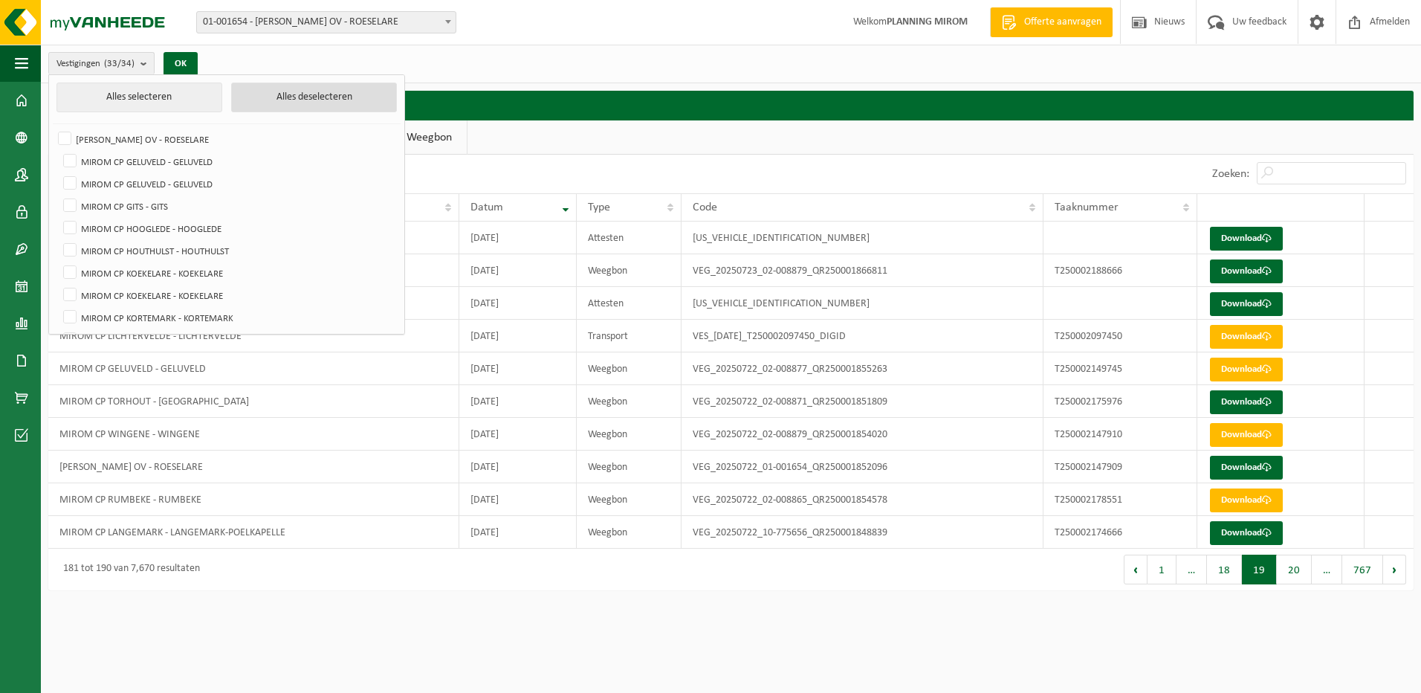
checkbox input "false"
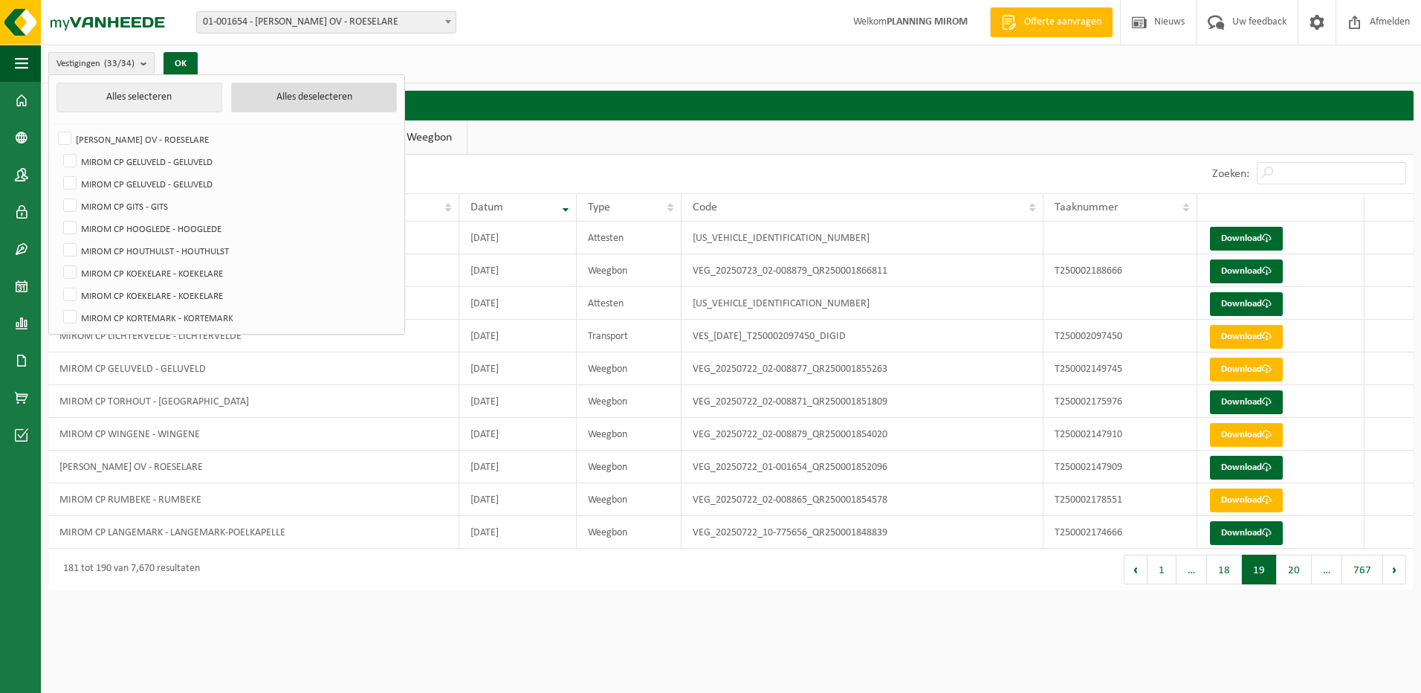
checkbox input "false"
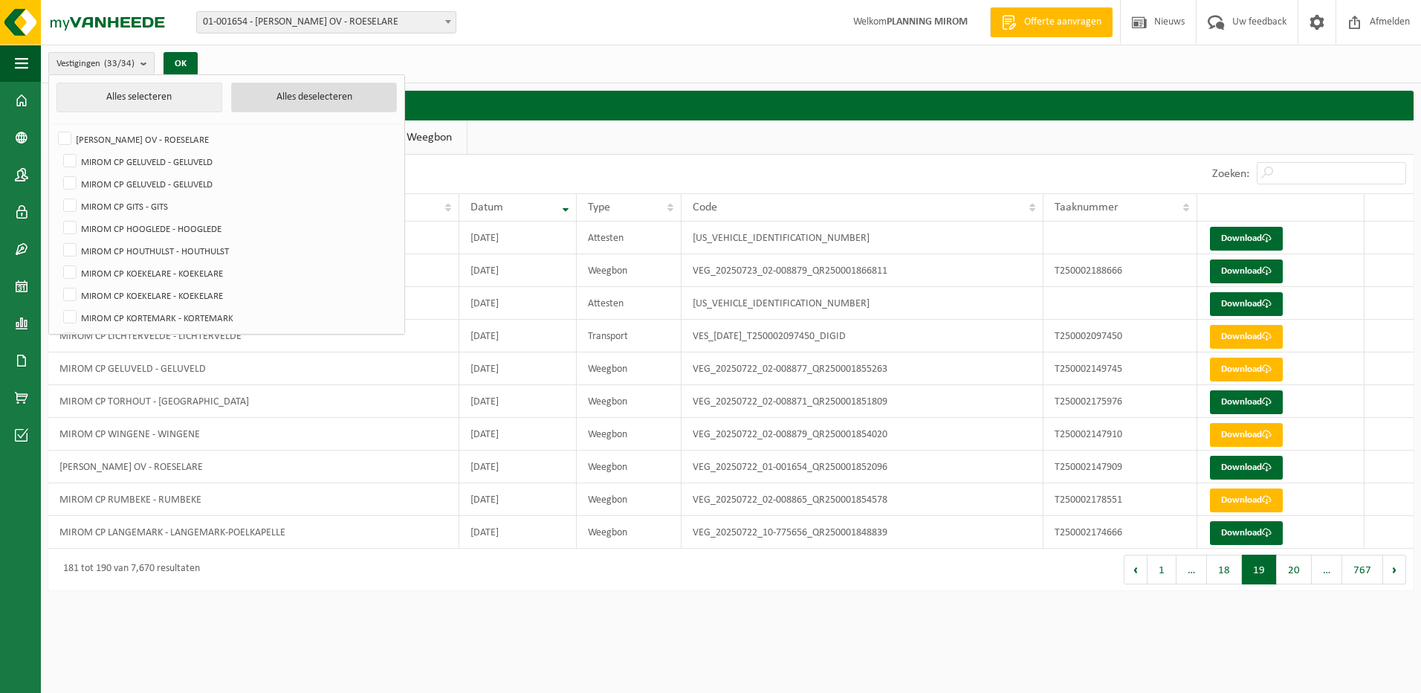
checkbox input "false"
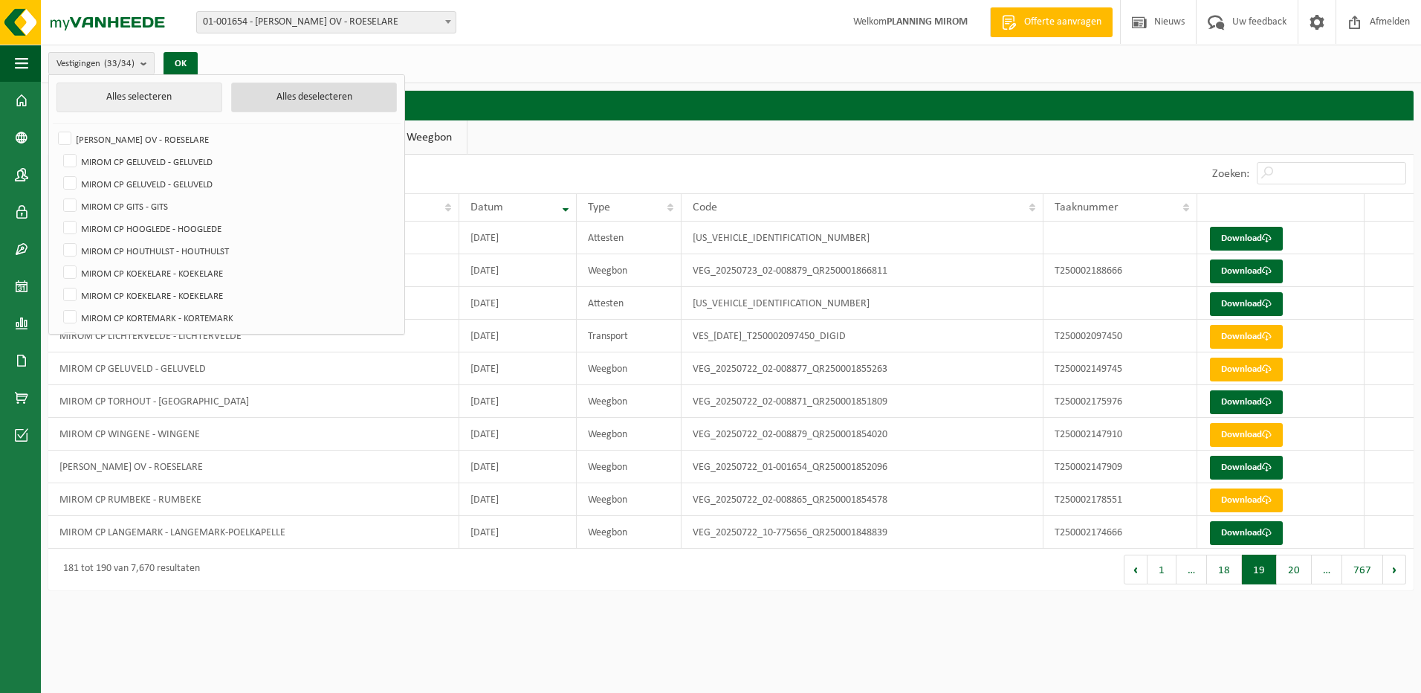
checkbox input "false"
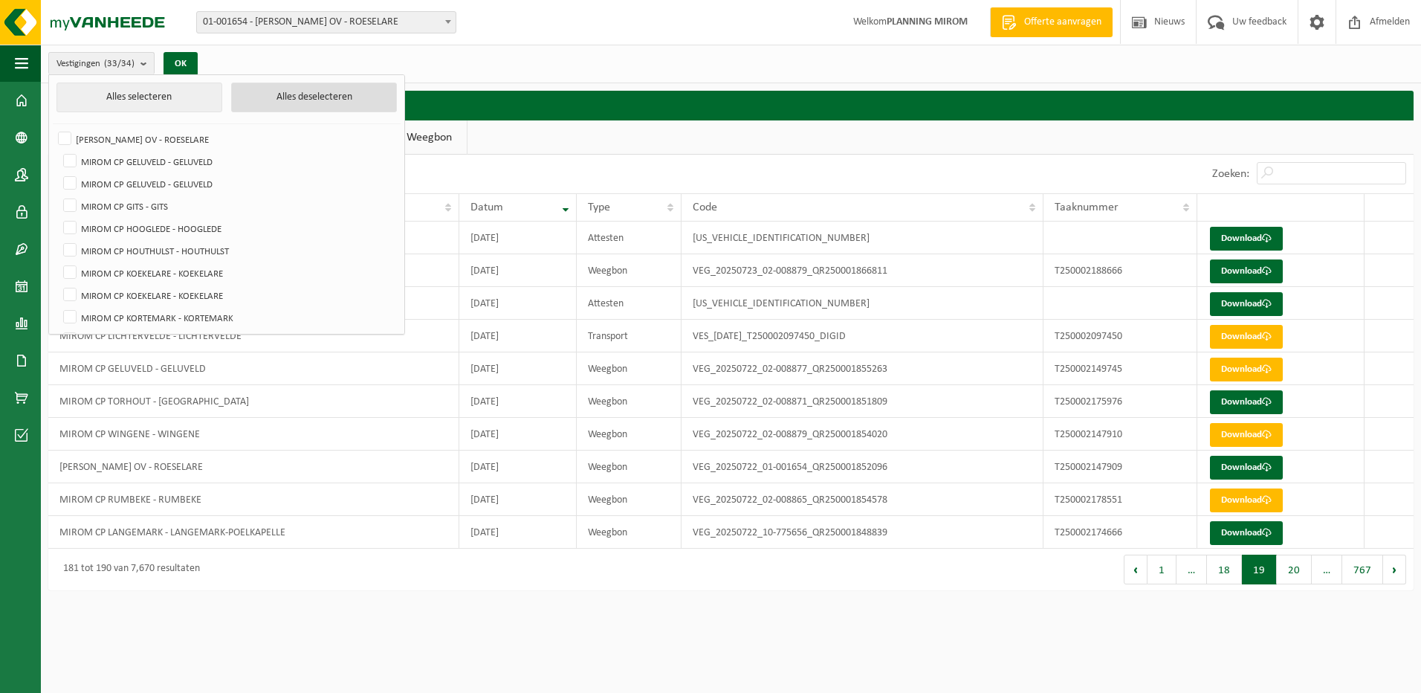
checkbox input "false"
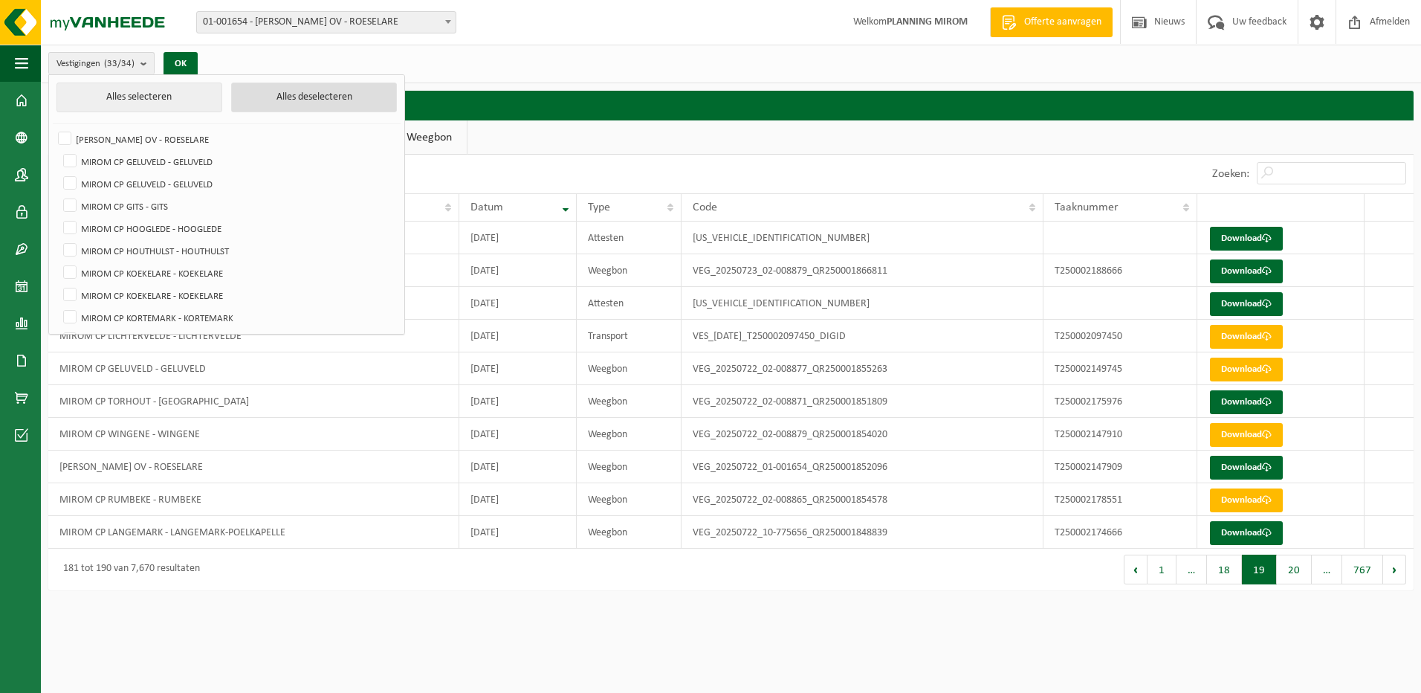
checkbox input "false"
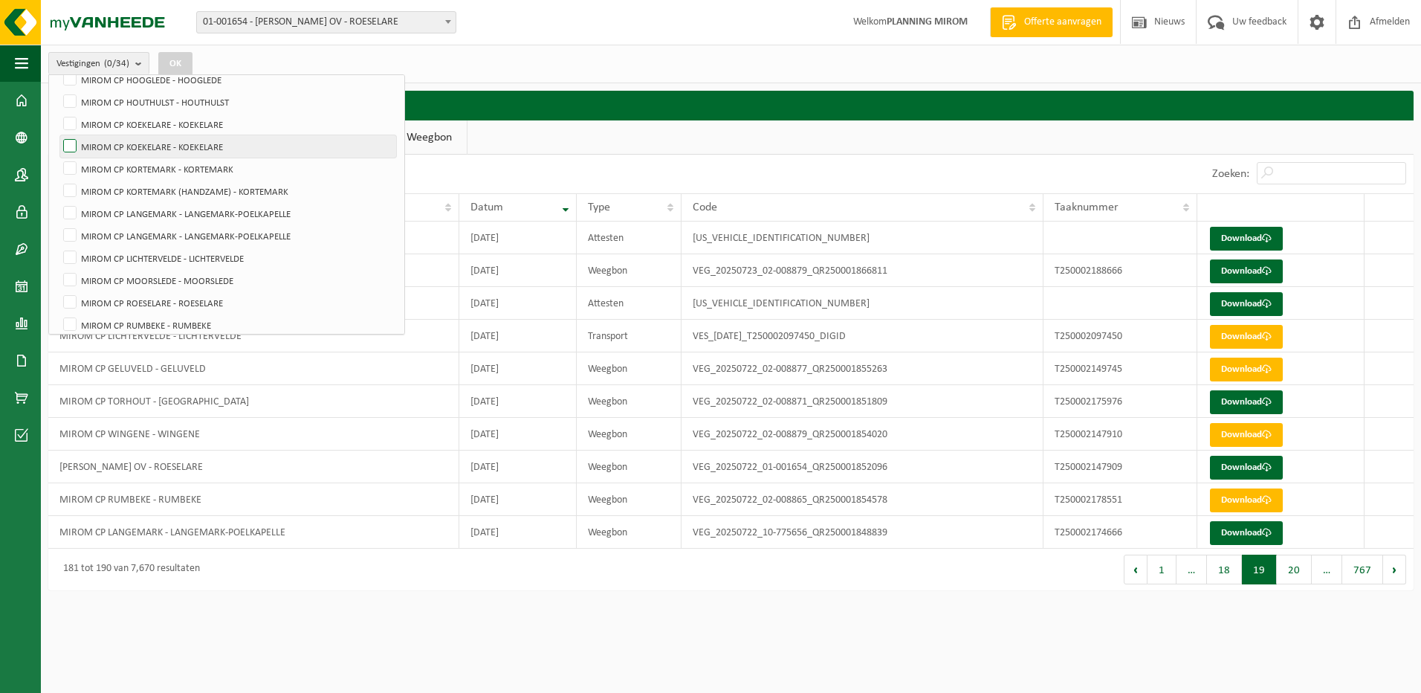
scroll to position [223, 0]
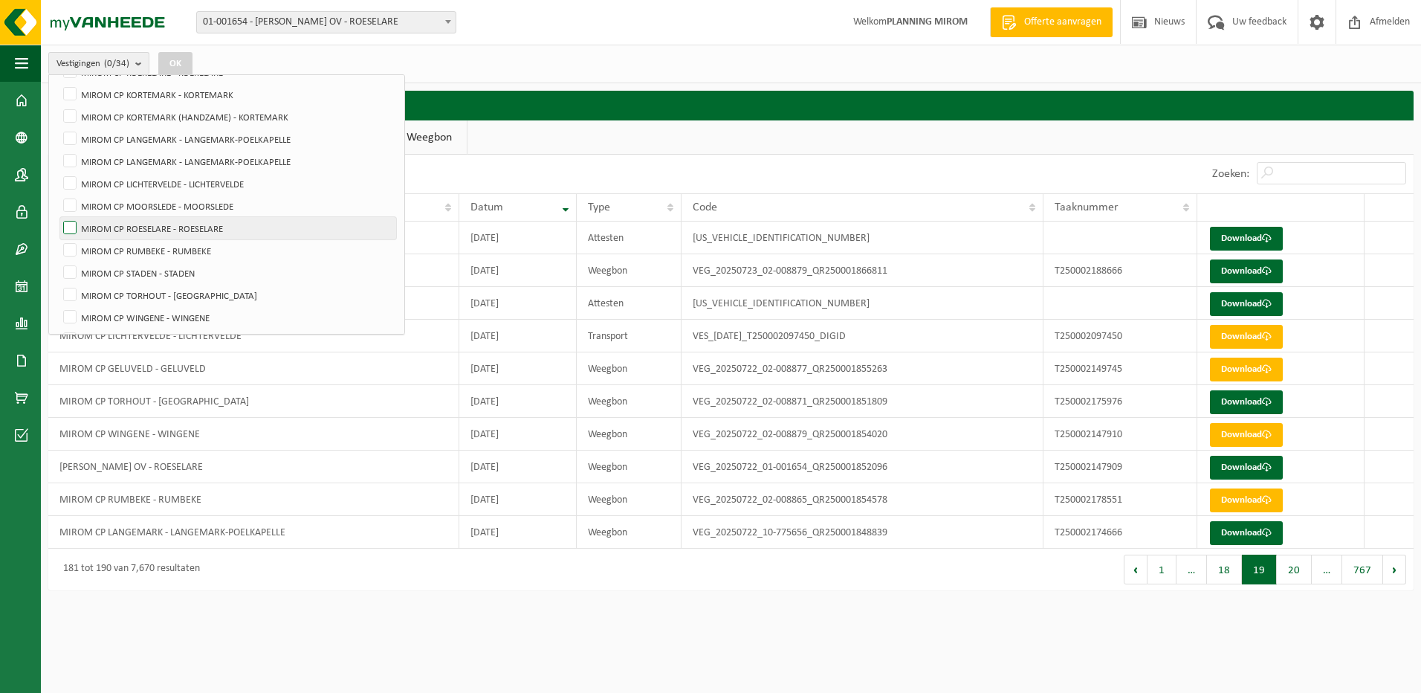
click at [194, 227] on label "MIROM CP ROESELARE - ROESELARE" at bounding box center [228, 228] width 336 height 22
click at [58, 217] on input "MIROM CP ROESELARE - ROESELARE" at bounding box center [57, 216] width 1 height 1
checkbox input "true"
click at [170, 71] on button "OK" at bounding box center [175, 64] width 34 height 24
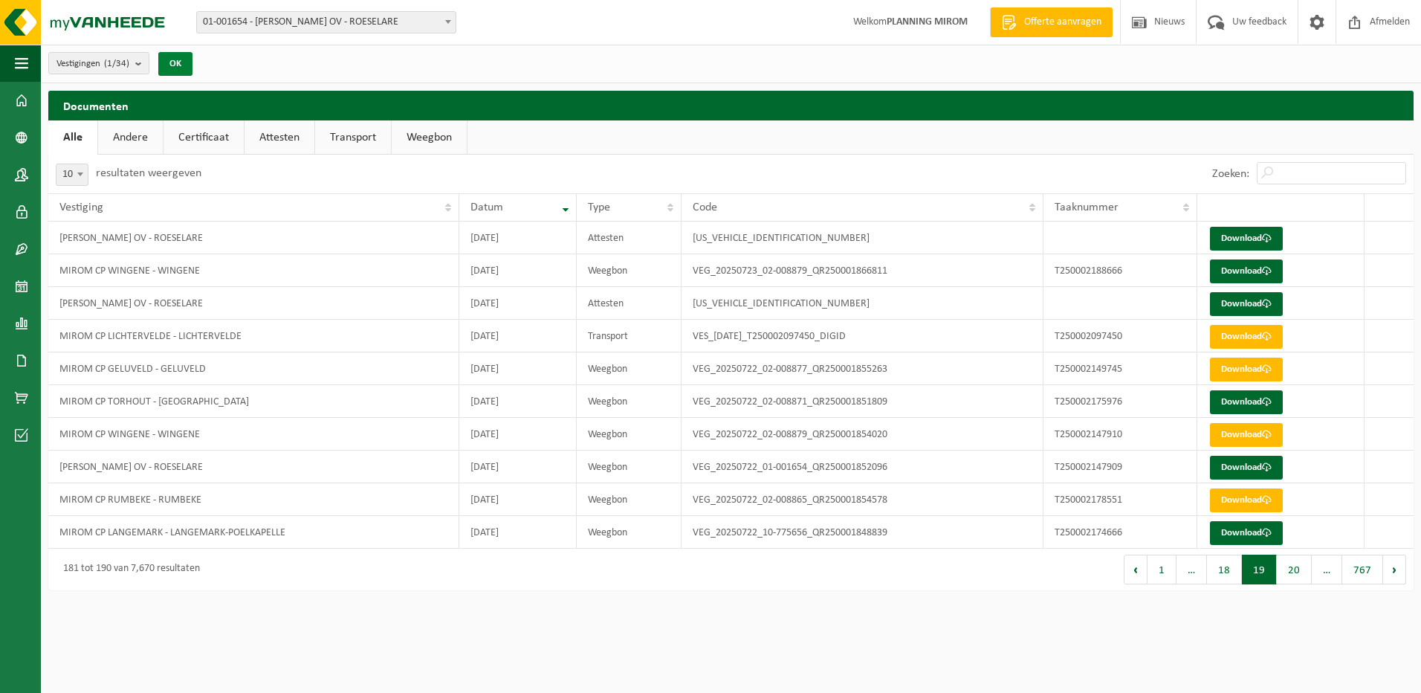
click at [172, 57] on button "OK" at bounding box center [175, 64] width 34 height 24
click at [183, 65] on button "OK" at bounding box center [175, 64] width 34 height 24
click at [433, 134] on link "Weegbon" at bounding box center [429, 137] width 75 height 34
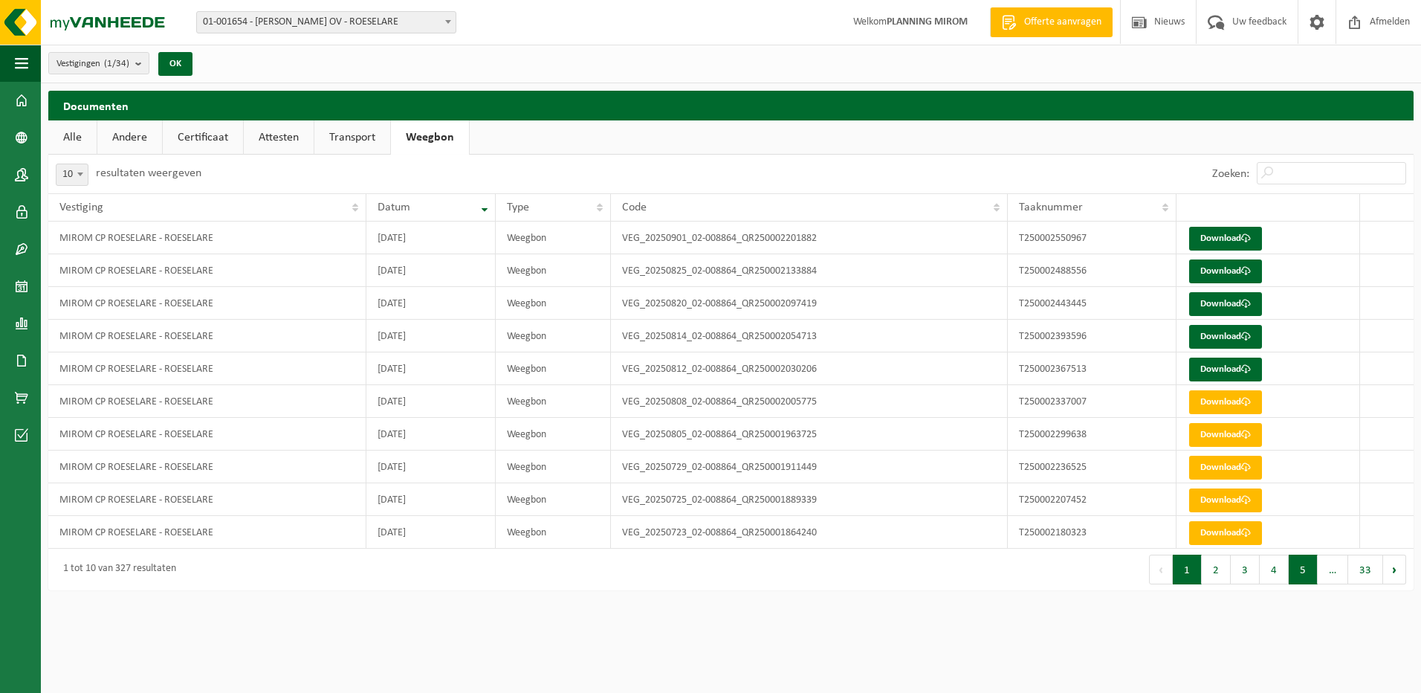
click at [1289, 573] on button "5" at bounding box center [1303, 569] width 29 height 30
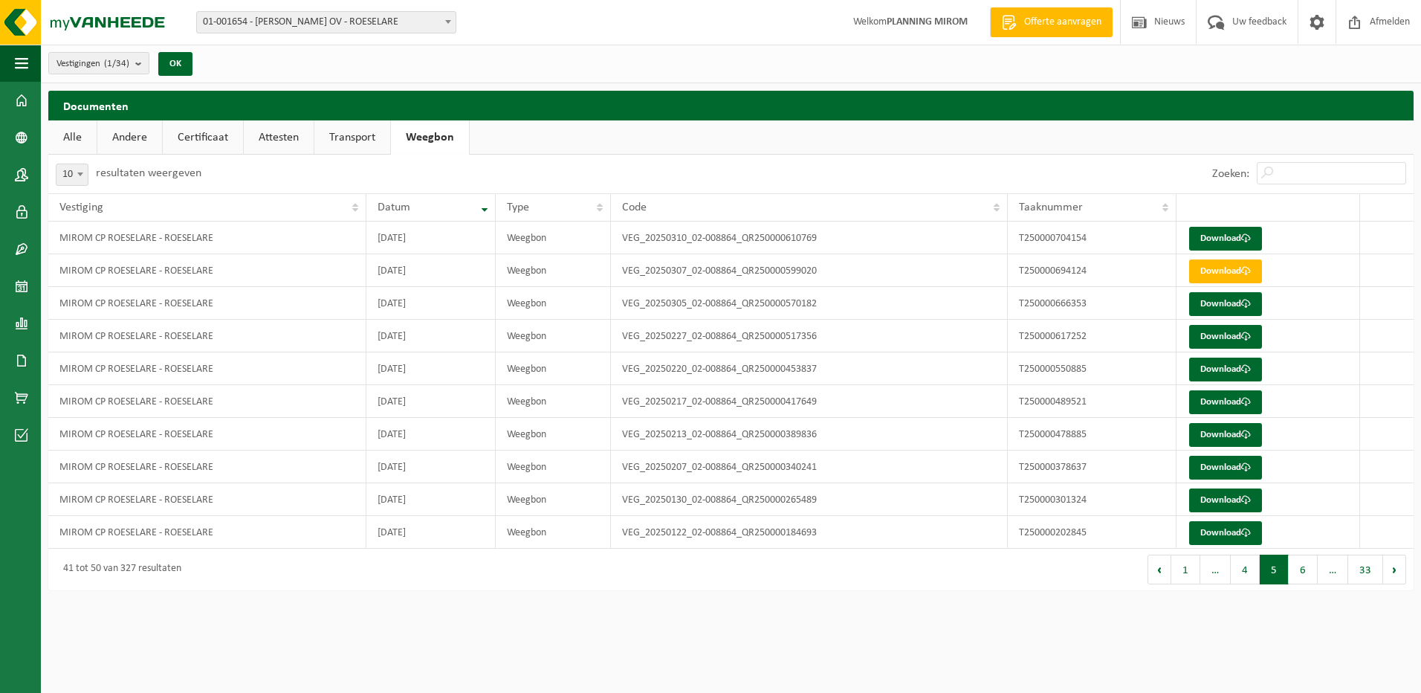
click at [1268, 569] on button "5" at bounding box center [1274, 569] width 29 height 30
click at [1246, 569] on button "4" at bounding box center [1245, 569] width 29 height 30
click at [1219, 572] on button "2" at bounding box center [1216, 569] width 29 height 30
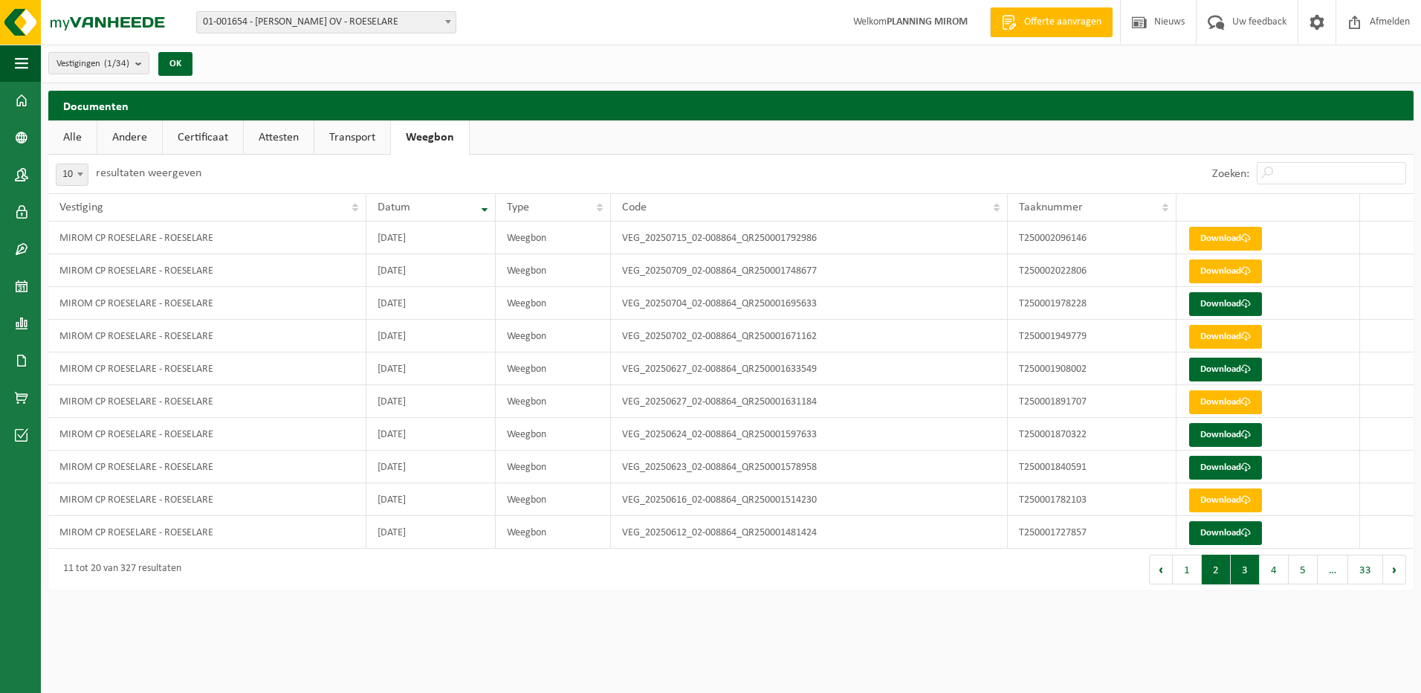
click at [1240, 572] on button "3" at bounding box center [1245, 569] width 29 height 30
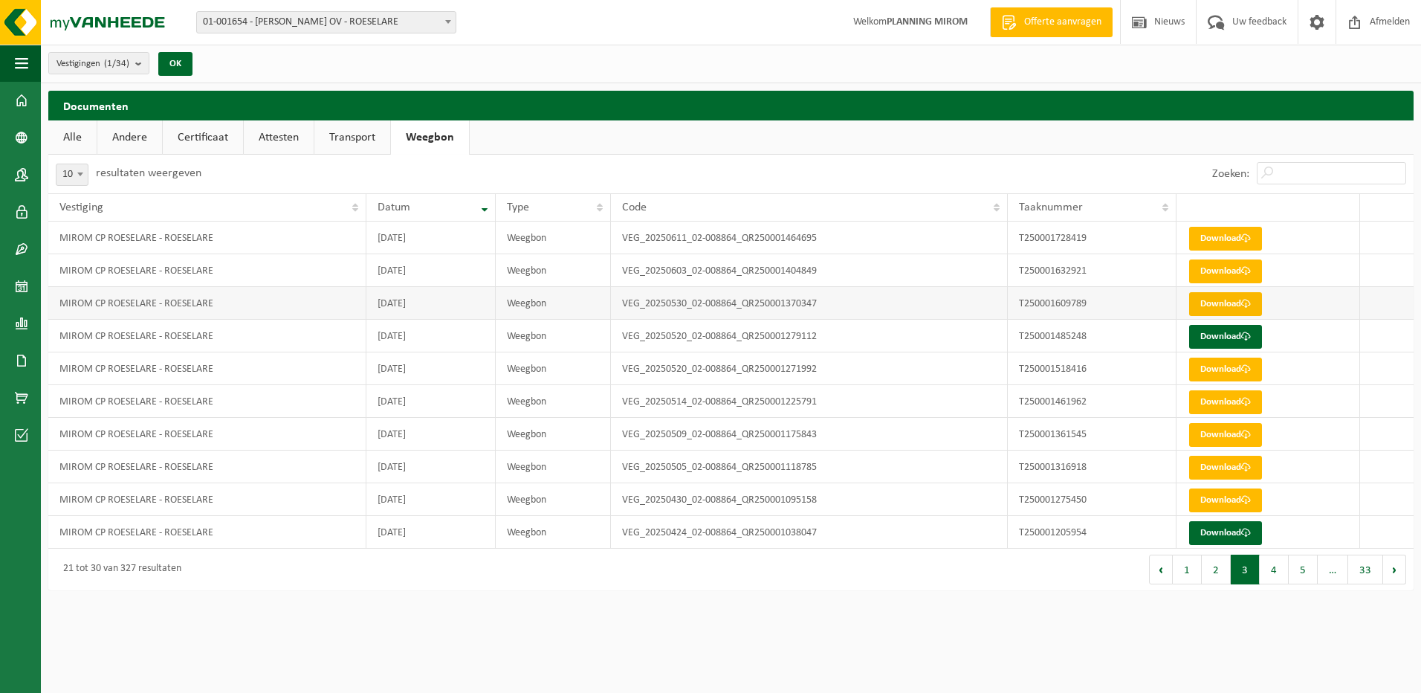
click at [1214, 307] on link "Download" at bounding box center [1225, 304] width 73 height 24
